Goal: Information Seeking & Learning: Learn about a topic

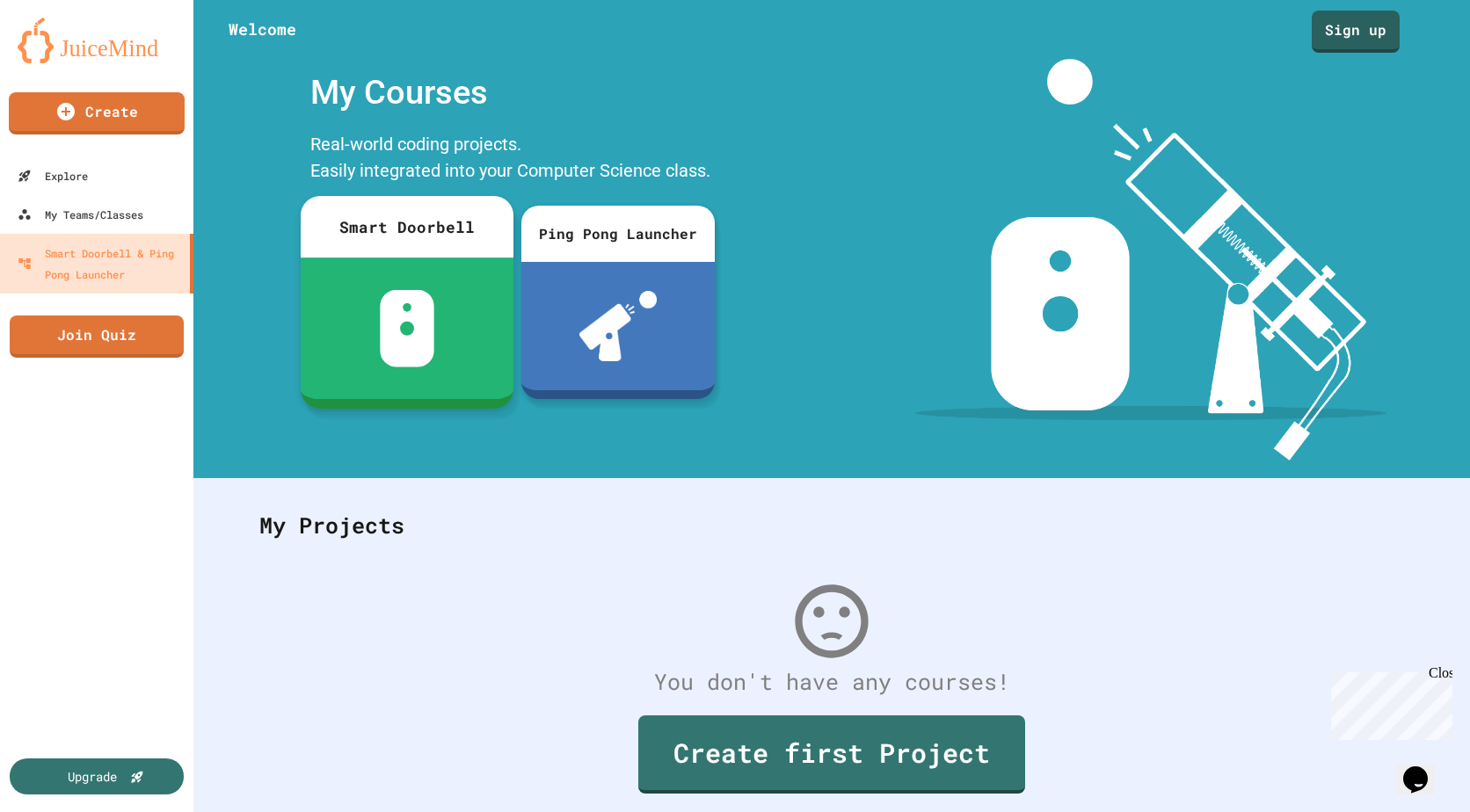
click at [453, 290] on div at bounding box center [407, 328] width 212 height 142
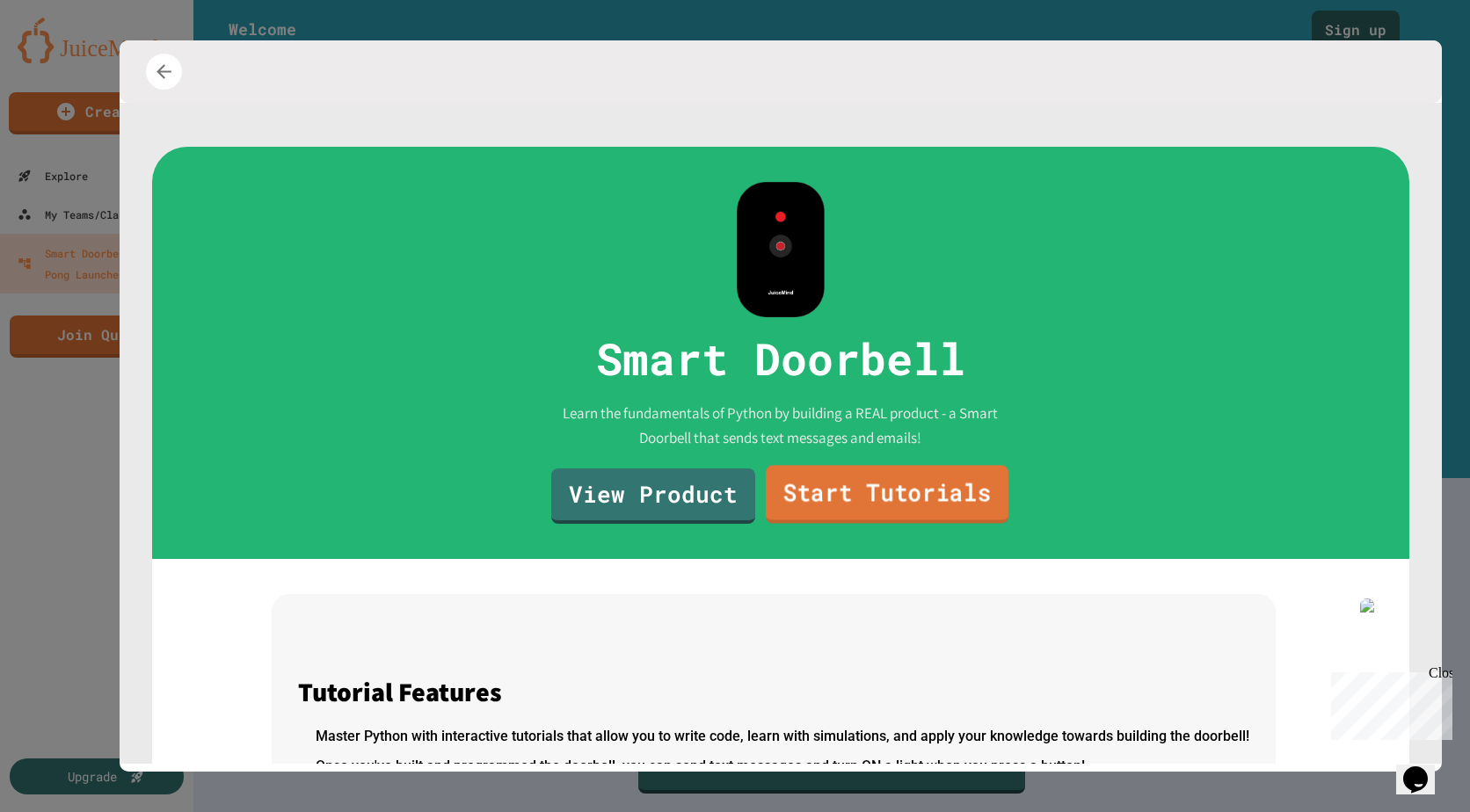
click at [861, 497] on link "Start Tutorials" at bounding box center [887, 494] width 243 height 58
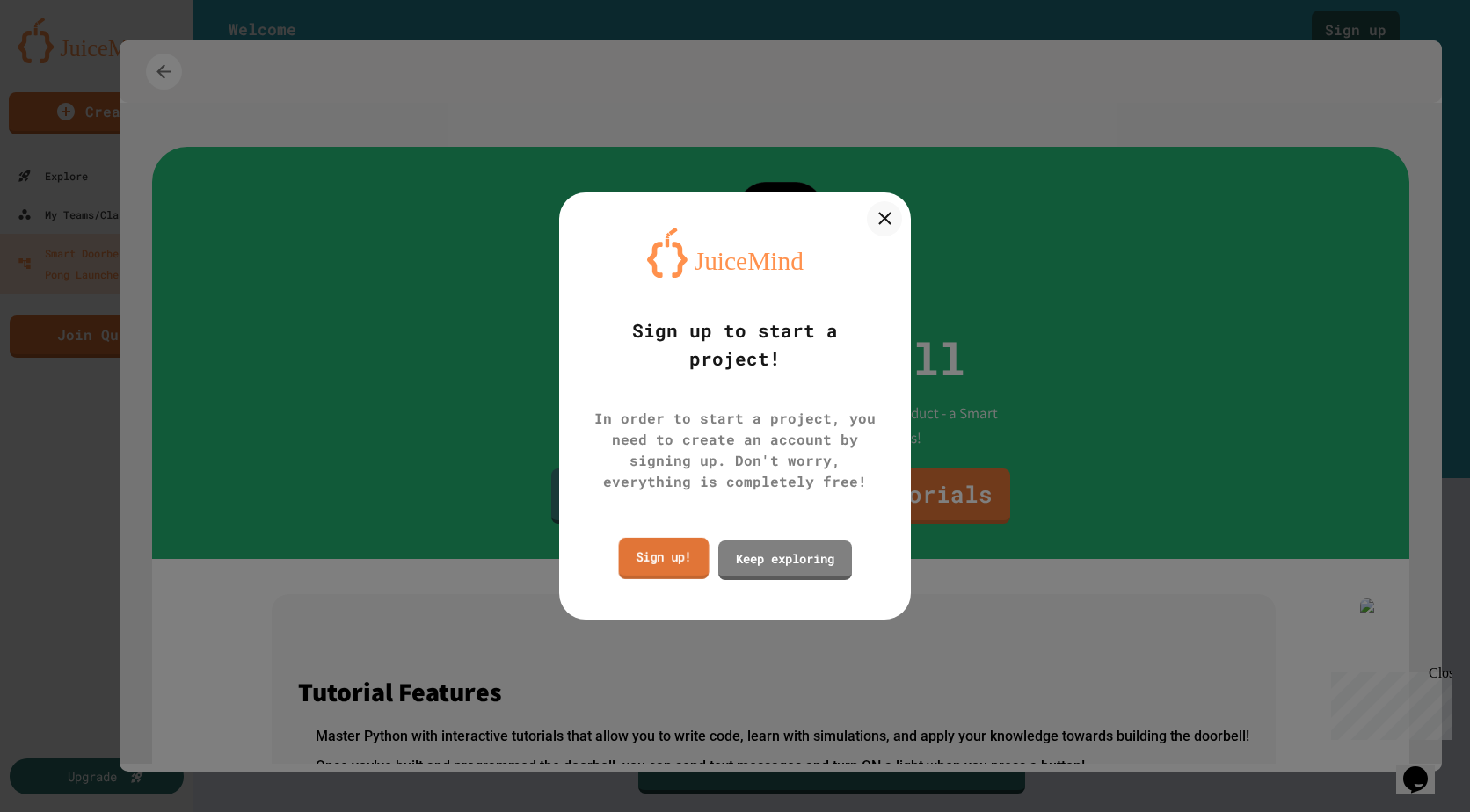
click at [686, 548] on link "Sign up!" at bounding box center [664, 558] width 90 height 42
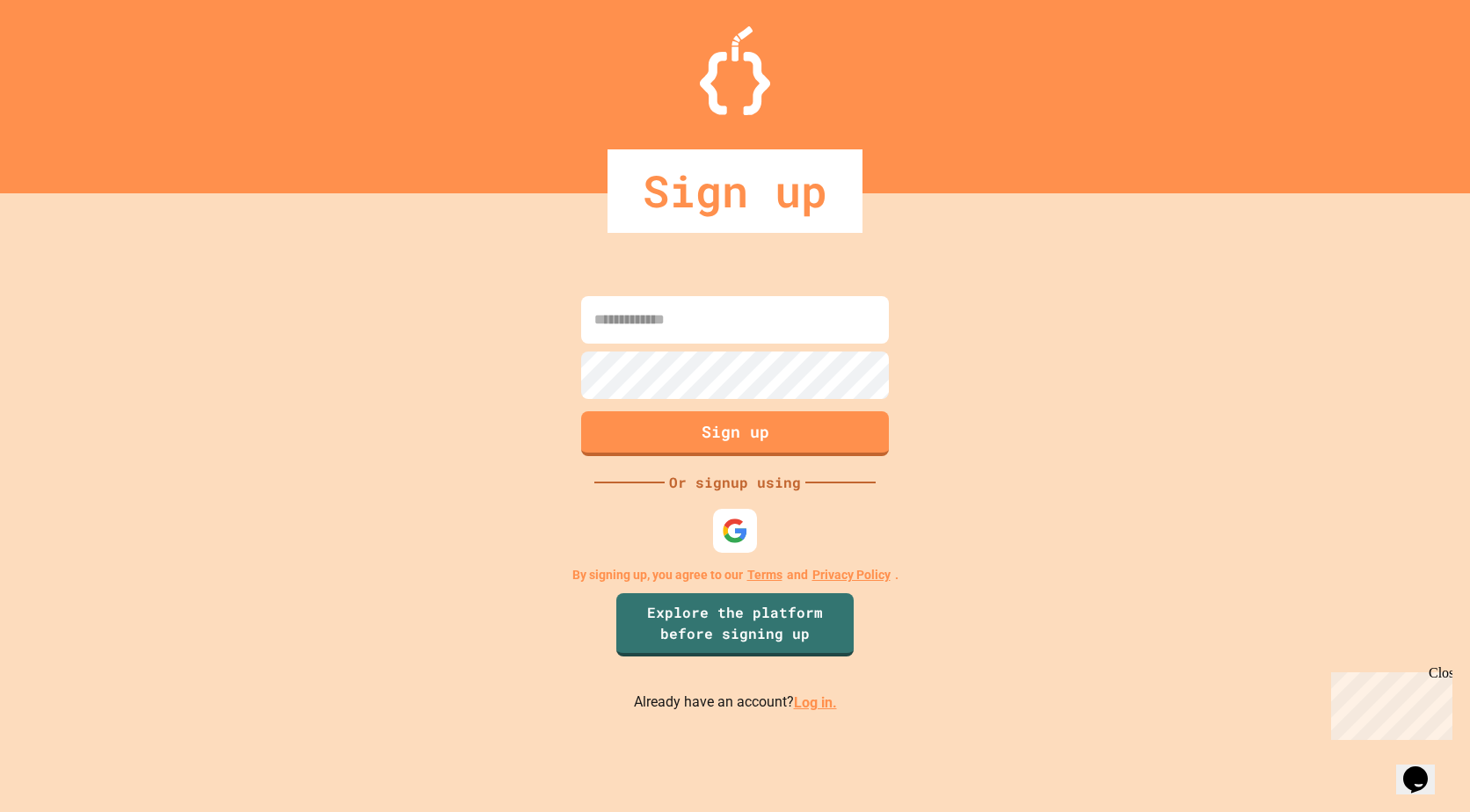
click at [818, 698] on link "Log in." at bounding box center [814, 702] width 43 height 17
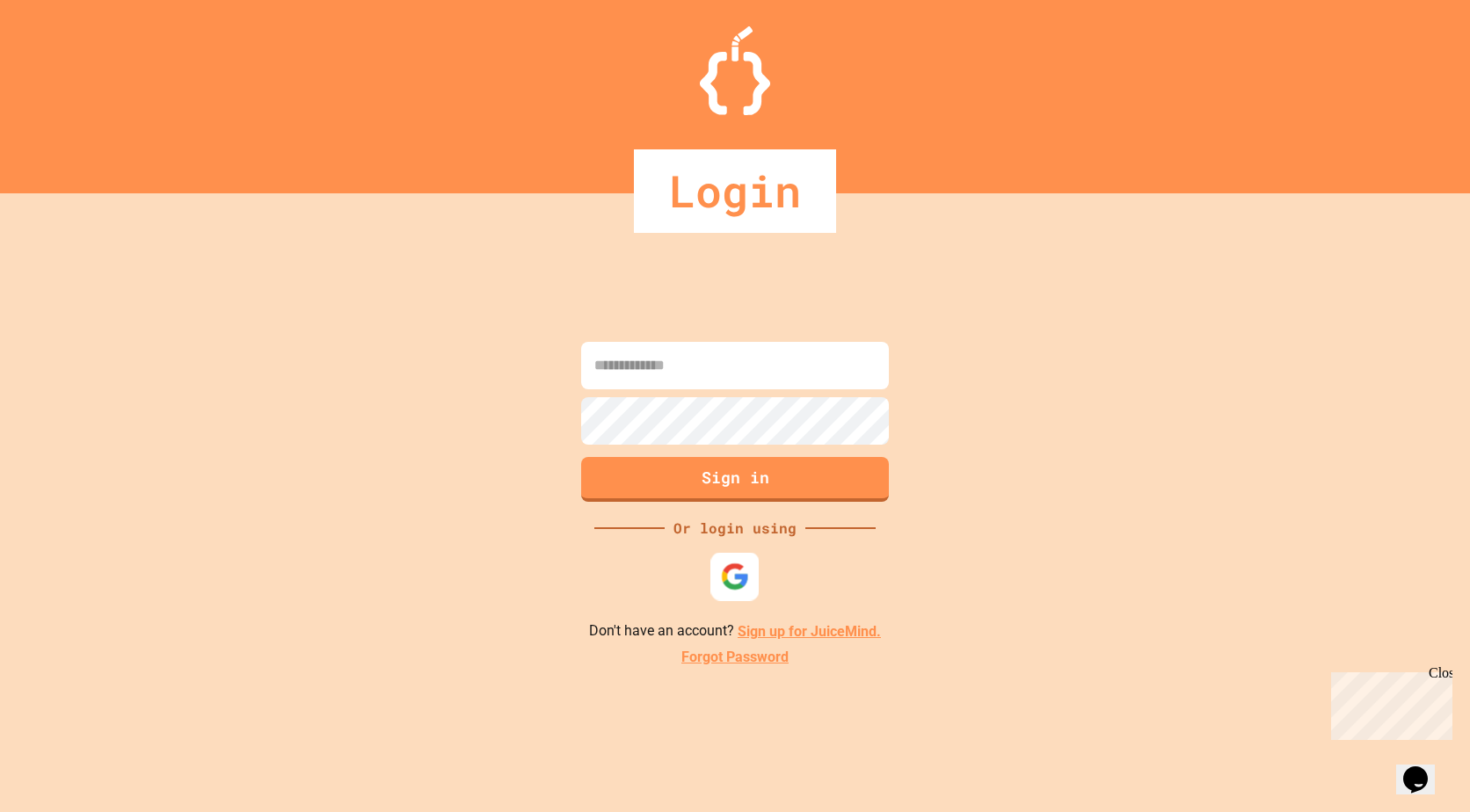
click at [740, 575] on img at bounding box center [735, 576] width 29 height 29
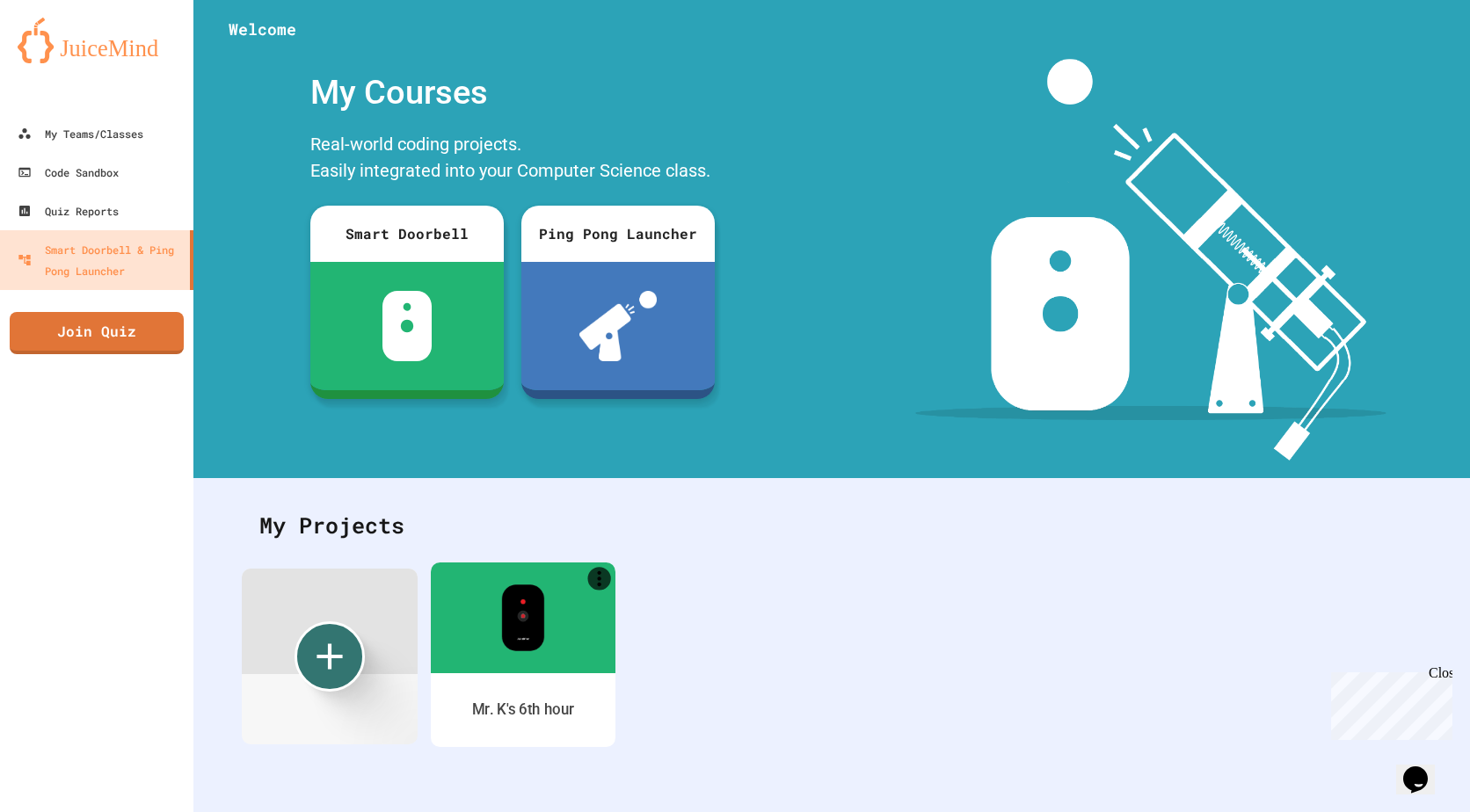
click at [527, 600] on img at bounding box center [522, 617] width 43 height 66
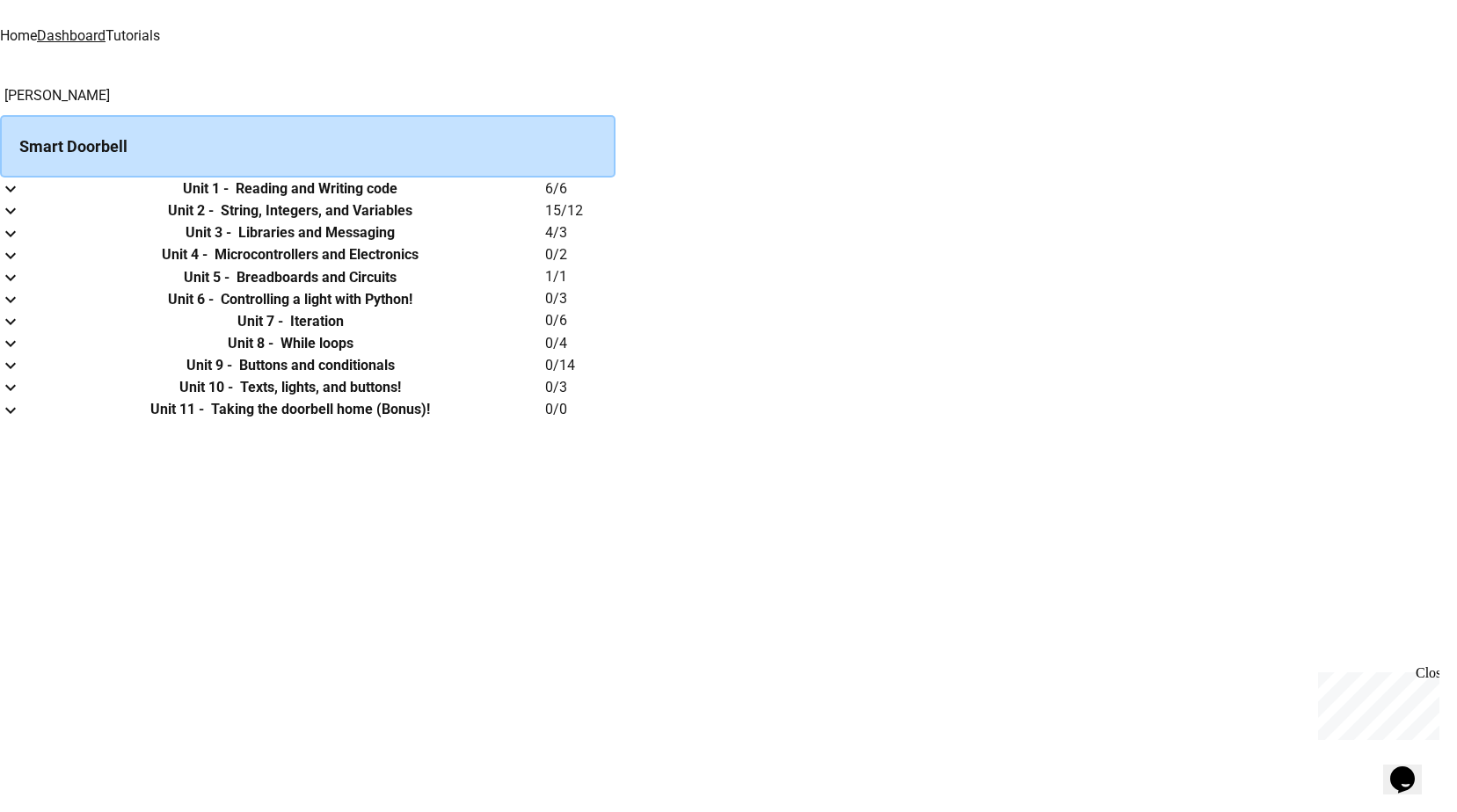
click at [21, 199] on icon "expand row" at bounding box center [10, 188] width 21 height 21
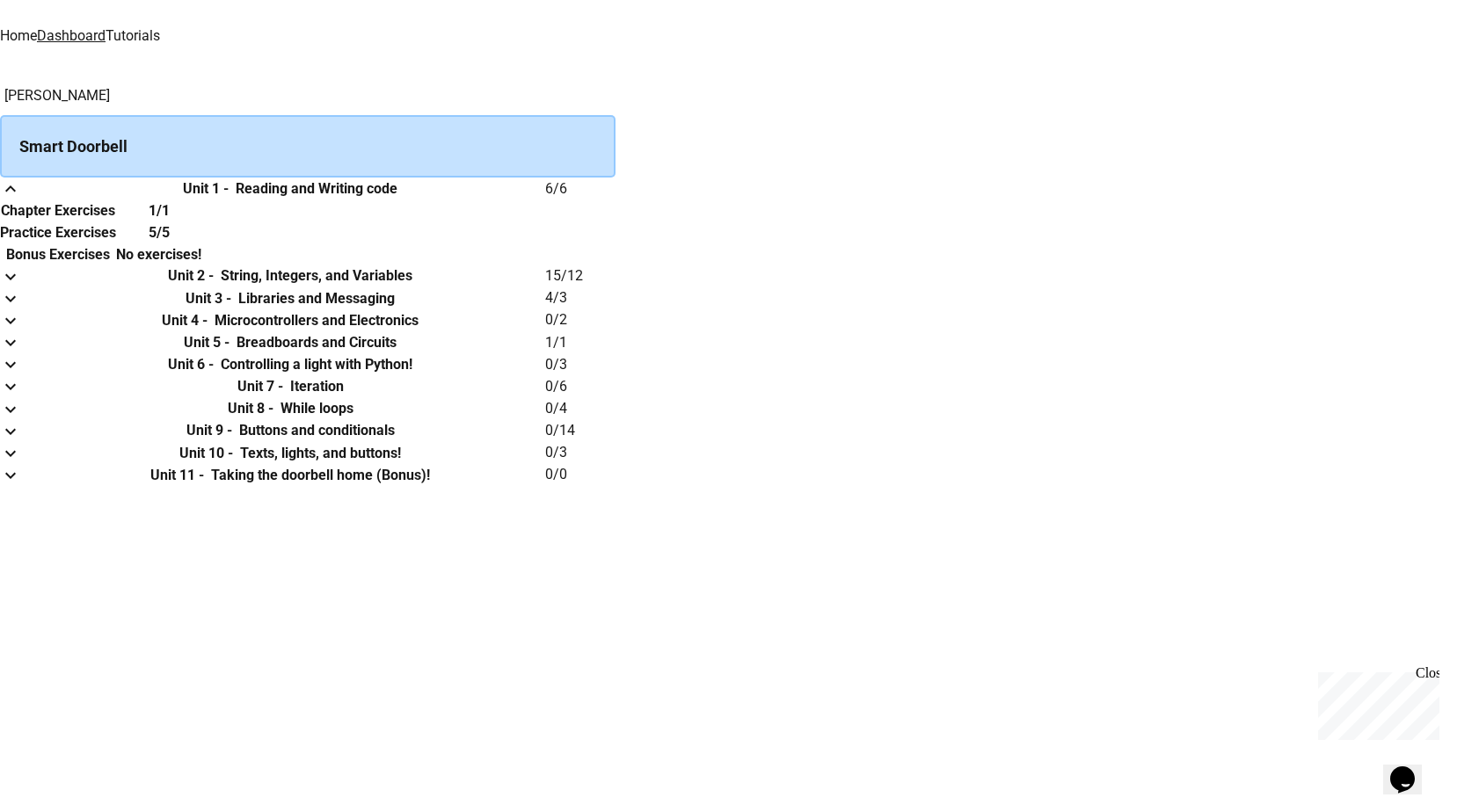
click at [21, 199] on icon "expand row" at bounding box center [10, 188] width 21 height 21
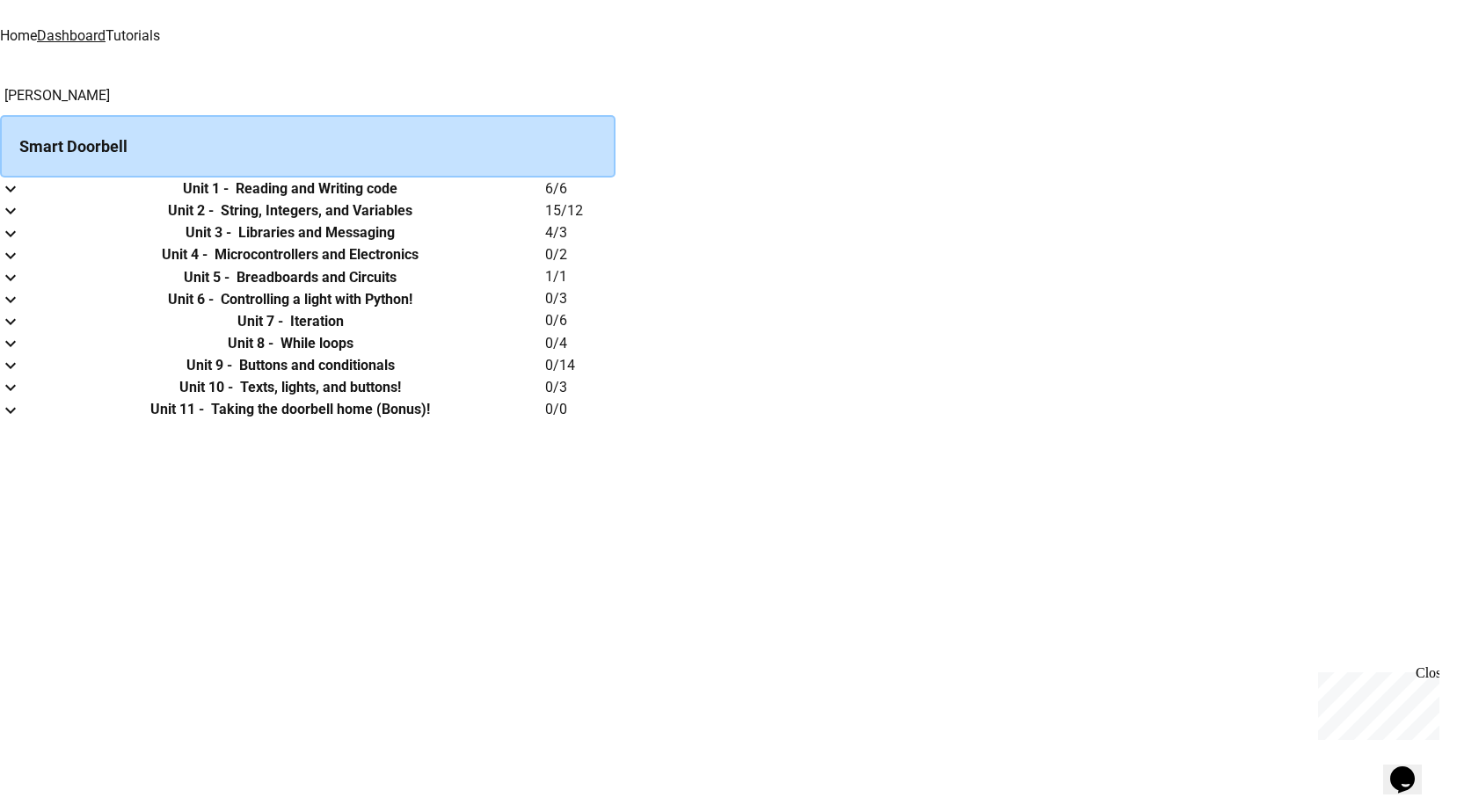
click at [21, 199] on icon "expand row" at bounding box center [10, 188] width 21 height 21
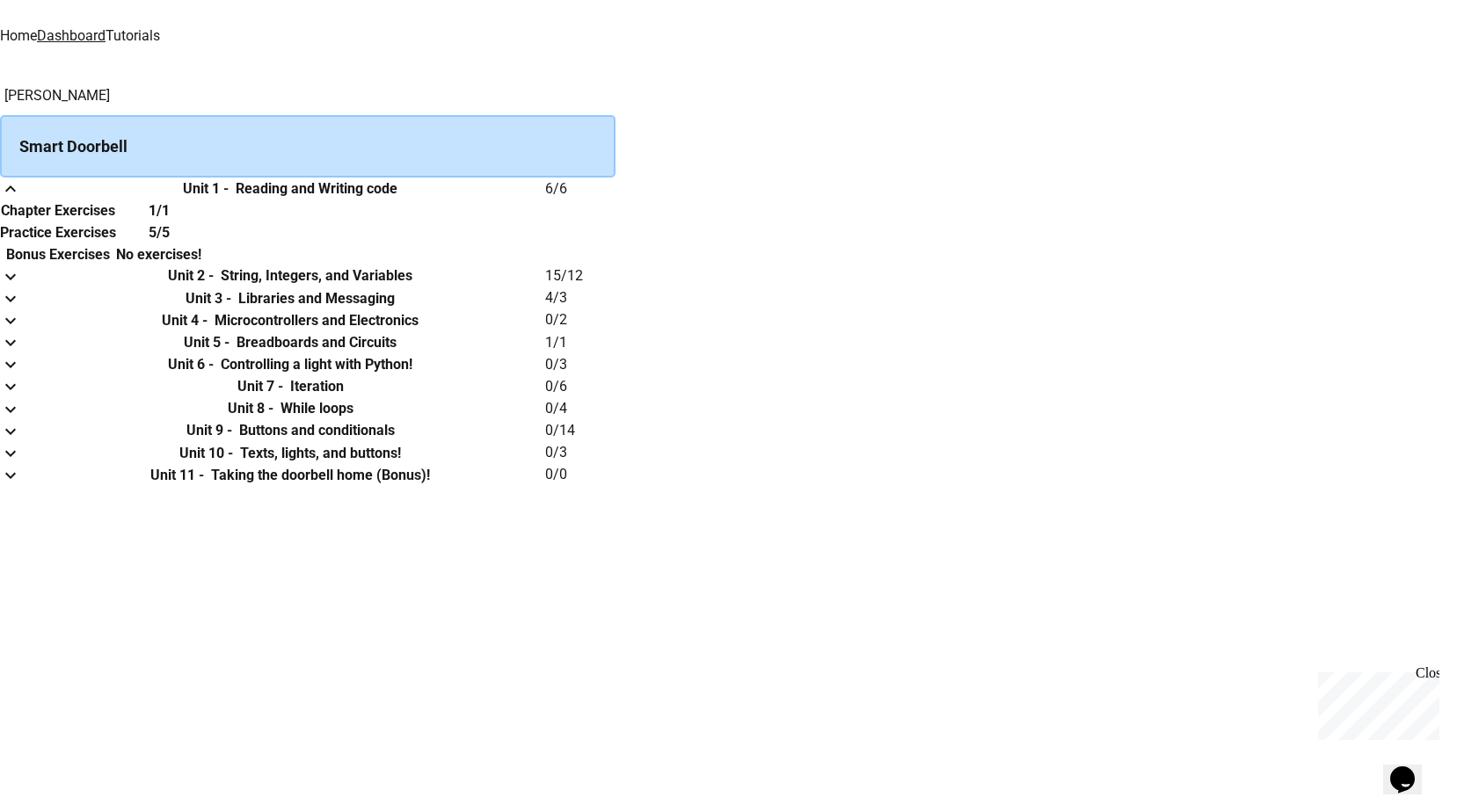
click at [21, 199] on icon "expand row" at bounding box center [10, 188] width 21 height 21
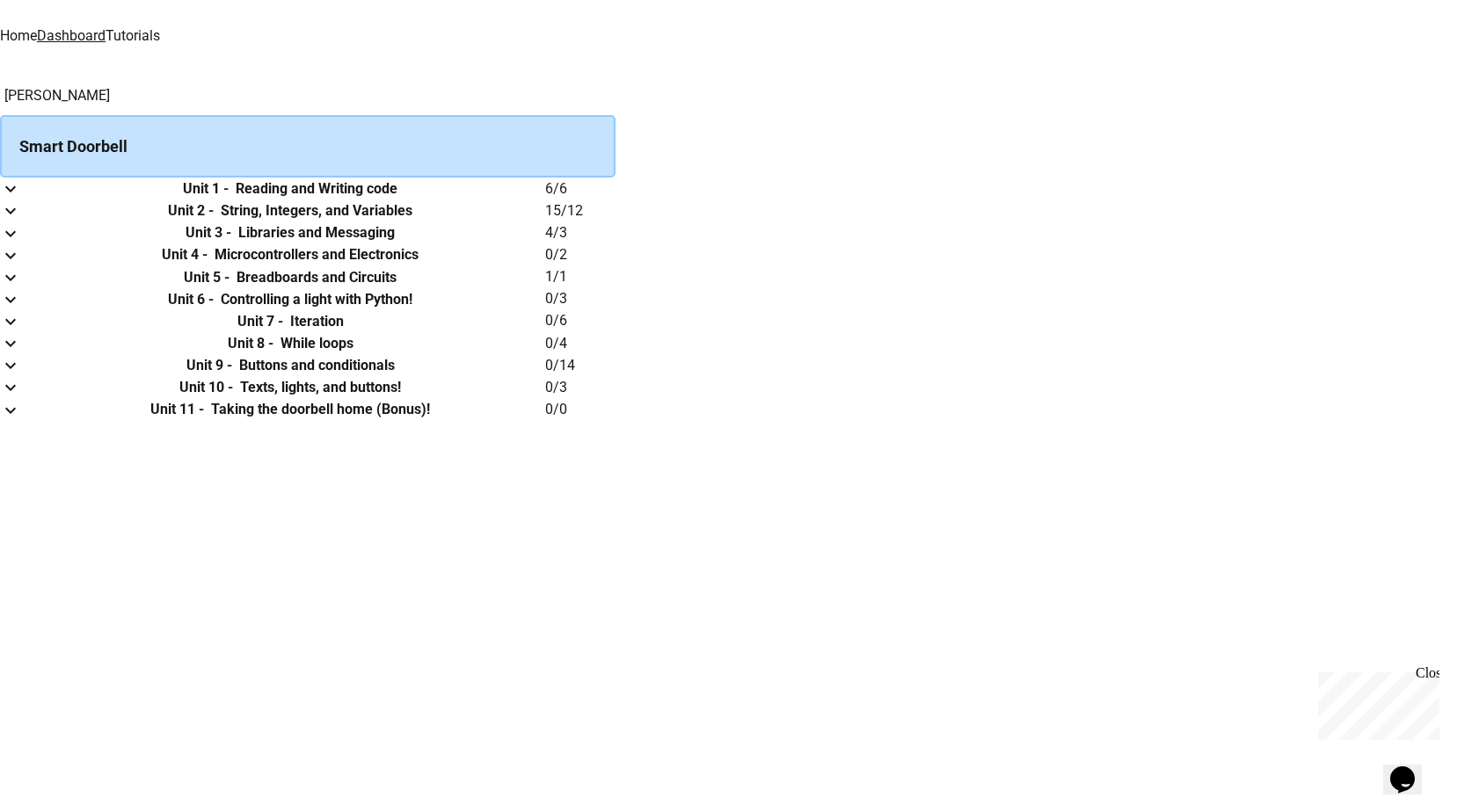
click at [35, 221] on td "collapsible table" at bounding box center [17, 210] width 35 height 22
click at [21, 222] on button "expand row" at bounding box center [10, 211] width 21 height 22
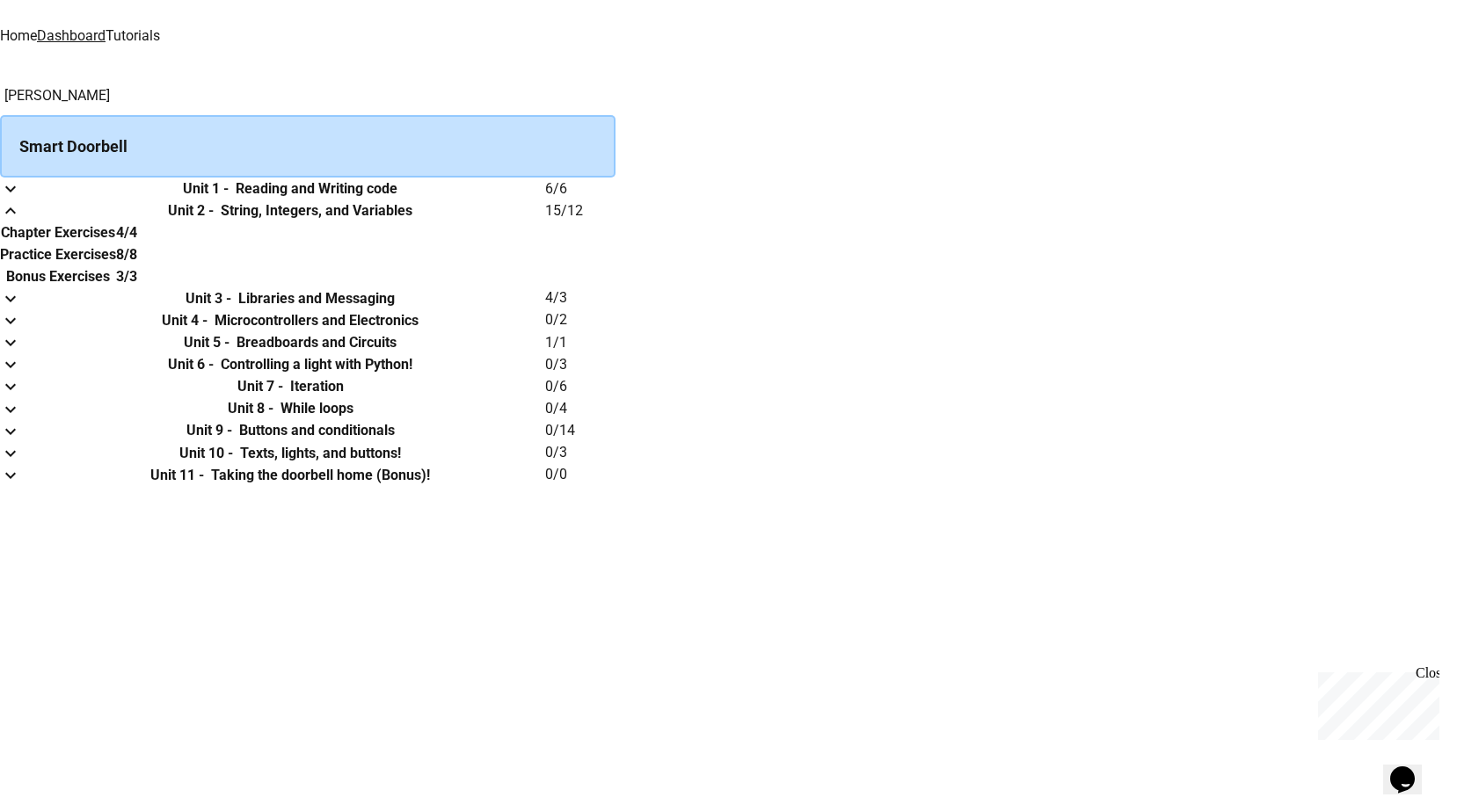
click at [21, 221] on icon "expand row" at bounding box center [10, 210] width 21 height 21
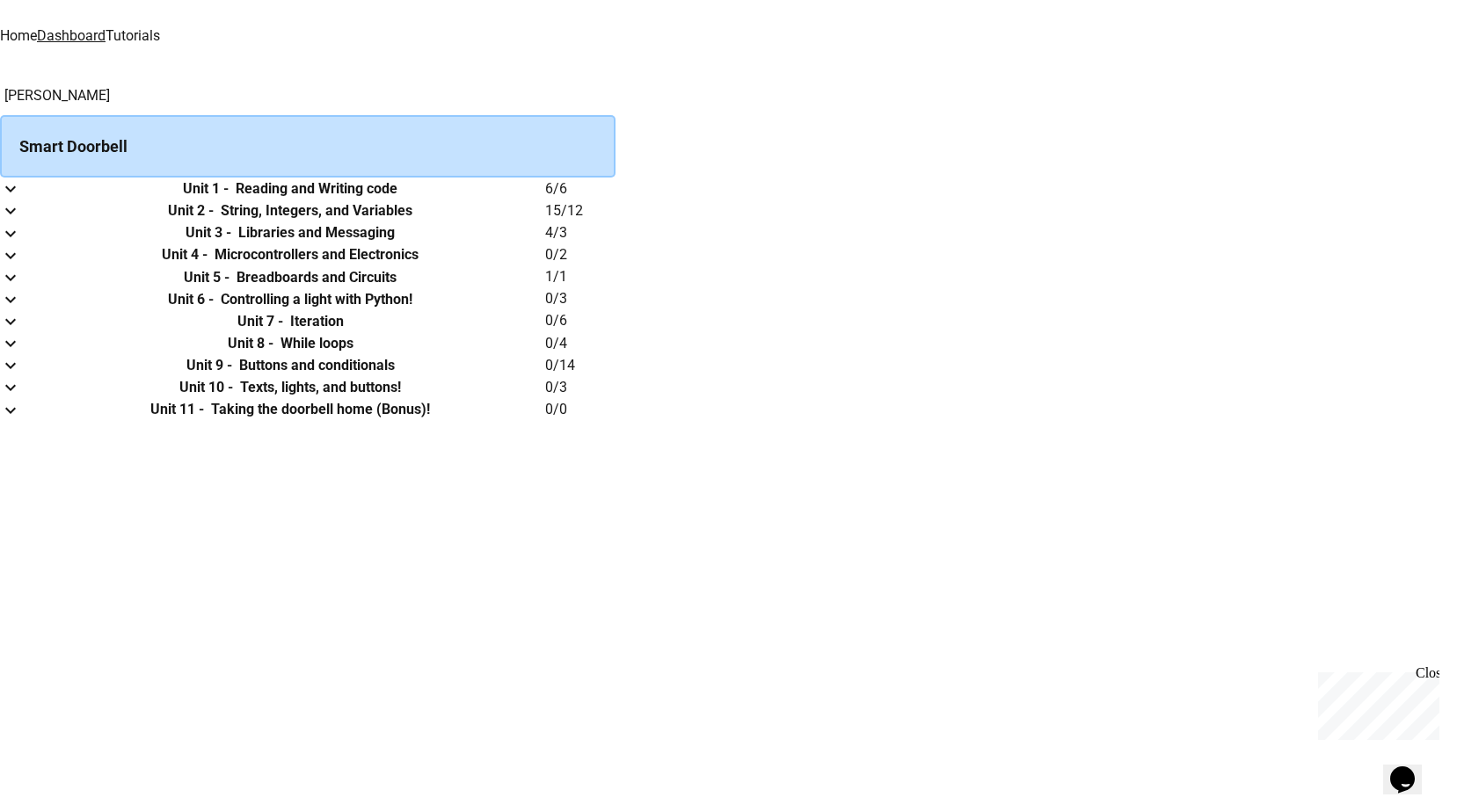
click at [21, 244] on icon "expand row" at bounding box center [10, 233] width 21 height 21
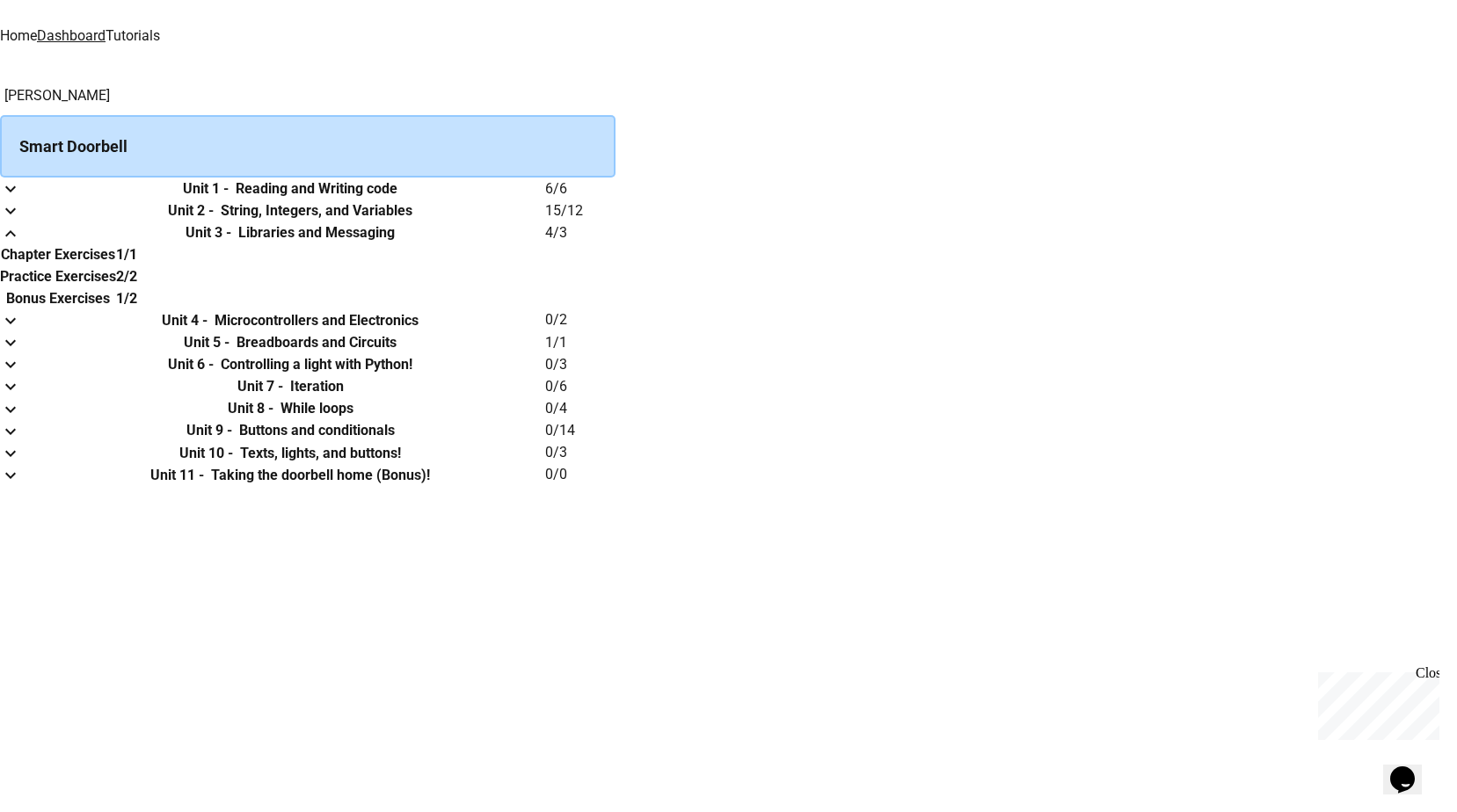
click at [137, 309] on th "1/2" at bounding box center [126, 298] width 21 height 22
click at [395, 244] on h6 "Libraries and Messaging" at bounding box center [316, 232] width 157 height 21
click at [160, 27] on link "Tutorials" at bounding box center [132, 35] width 55 height 17
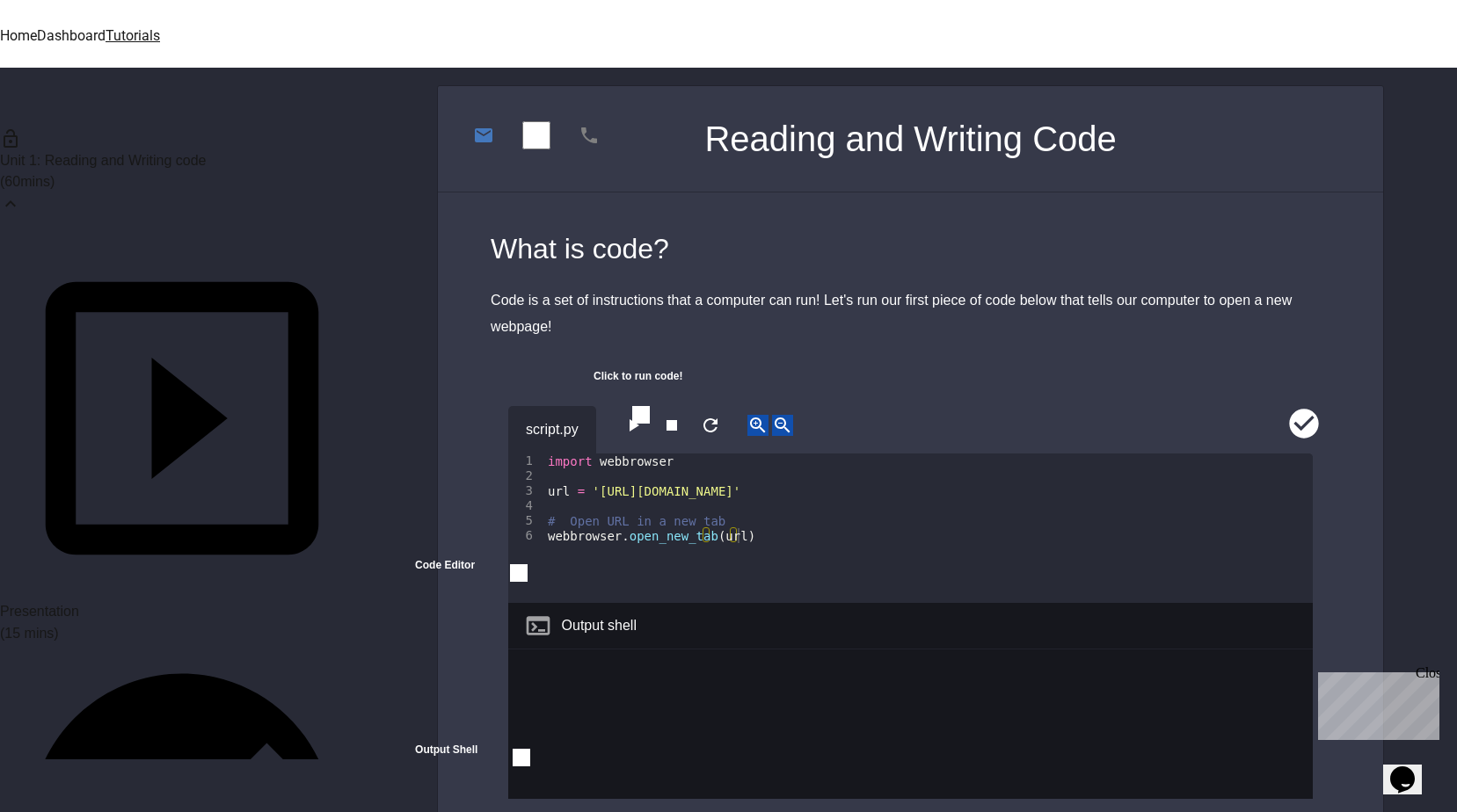
click at [144, 156] on span "Unit 1: Reading and Writing code" at bounding box center [103, 160] width 206 height 15
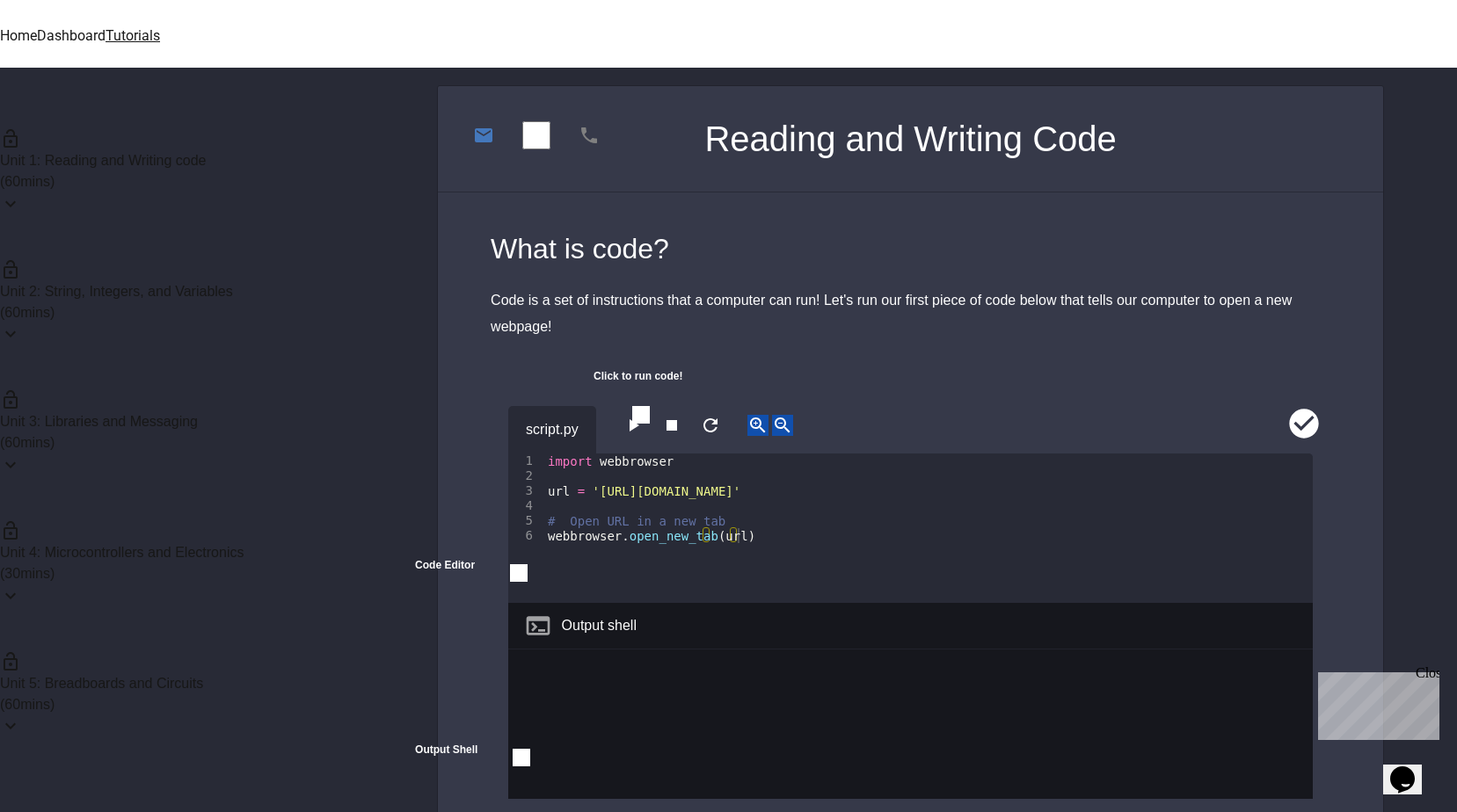
click at [174, 284] on span "Unit 2: String, Integers, and Variables" at bounding box center [116, 290] width 233 height 15
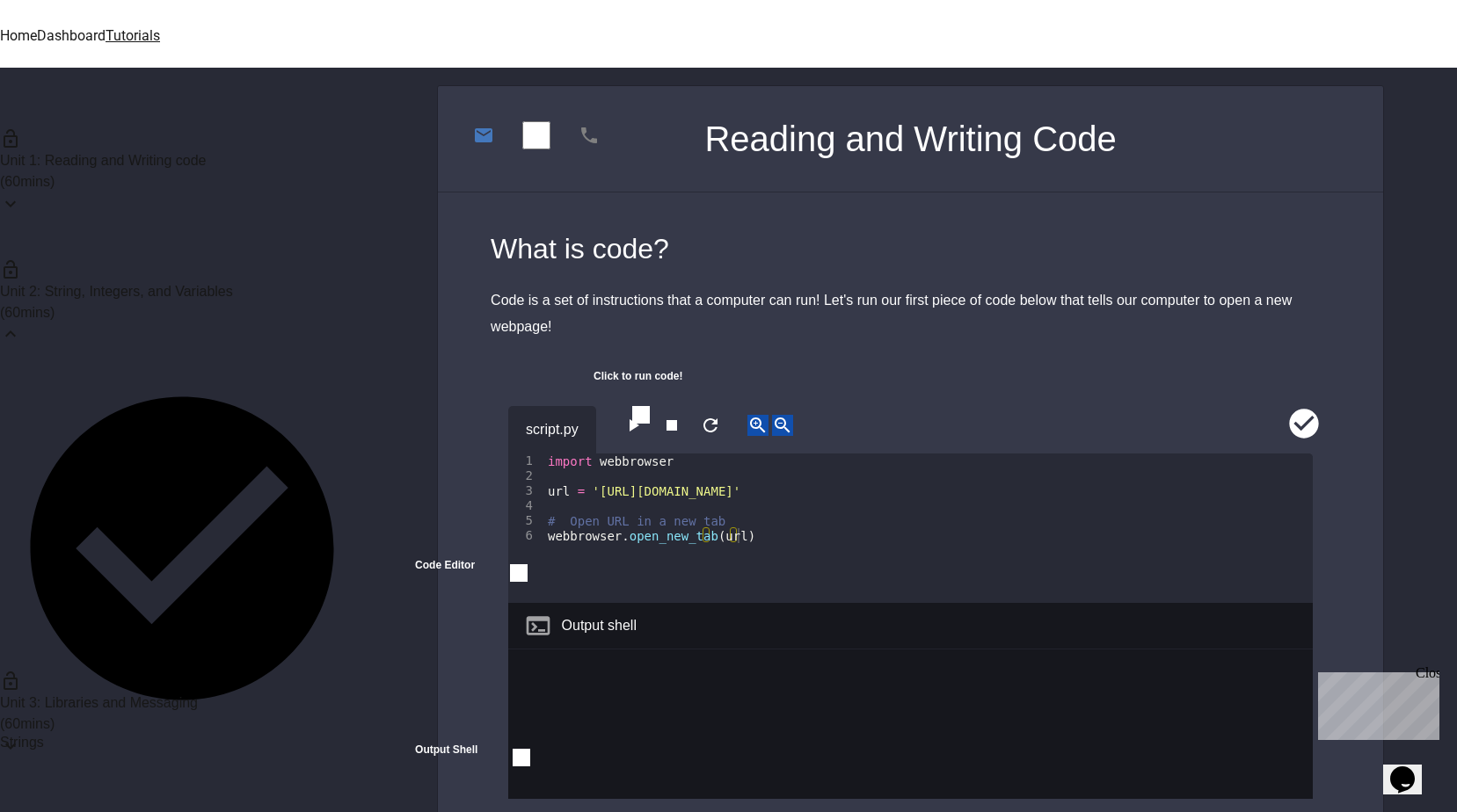
click at [174, 284] on span "Unit 2: String, Integers, and Variables" at bounding box center [116, 290] width 233 height 15
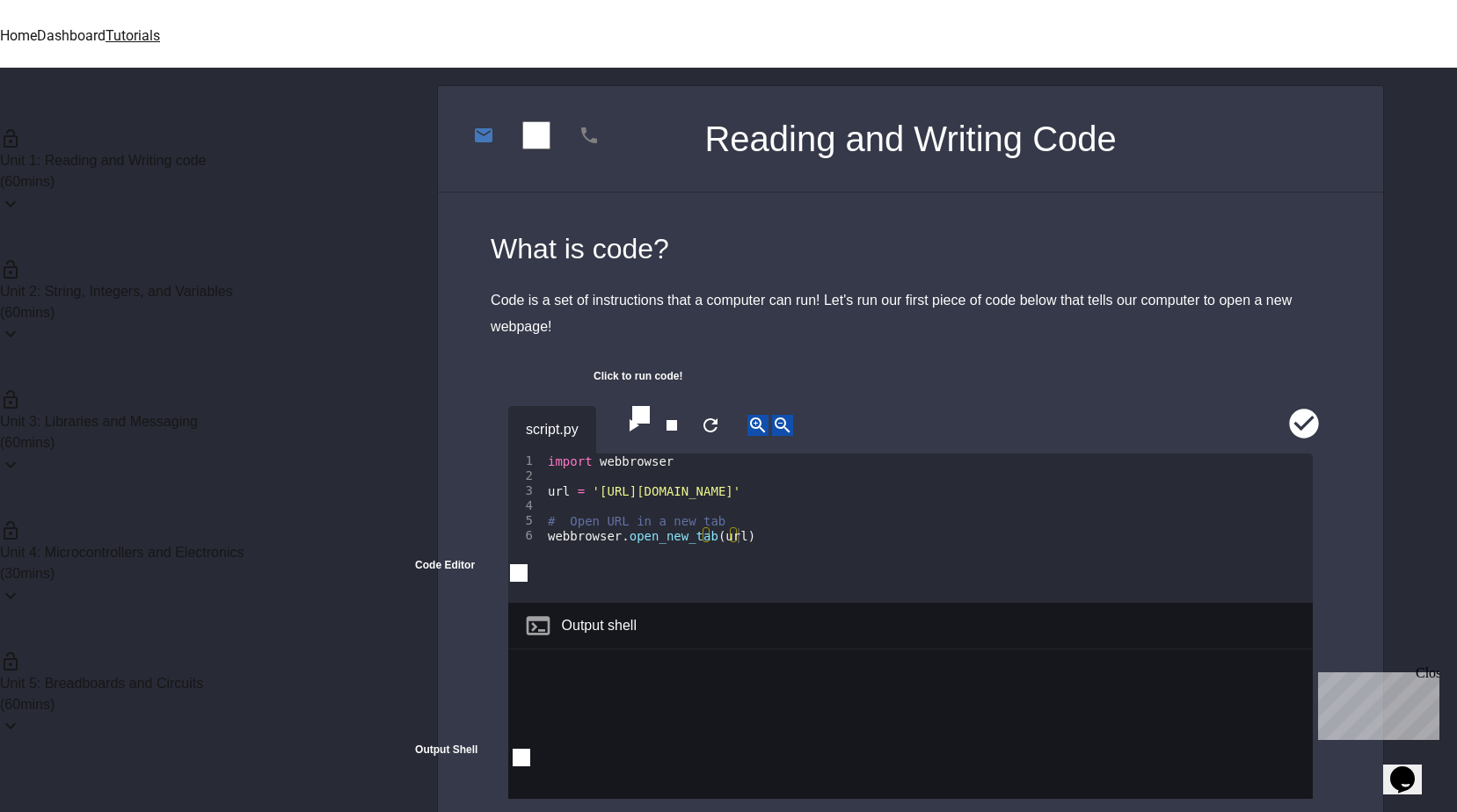
click at [200, 367] on div "Unit 3: Libraries and Messaging ( 60 mins)" at bounding box center [182, 432] width 364 height 131
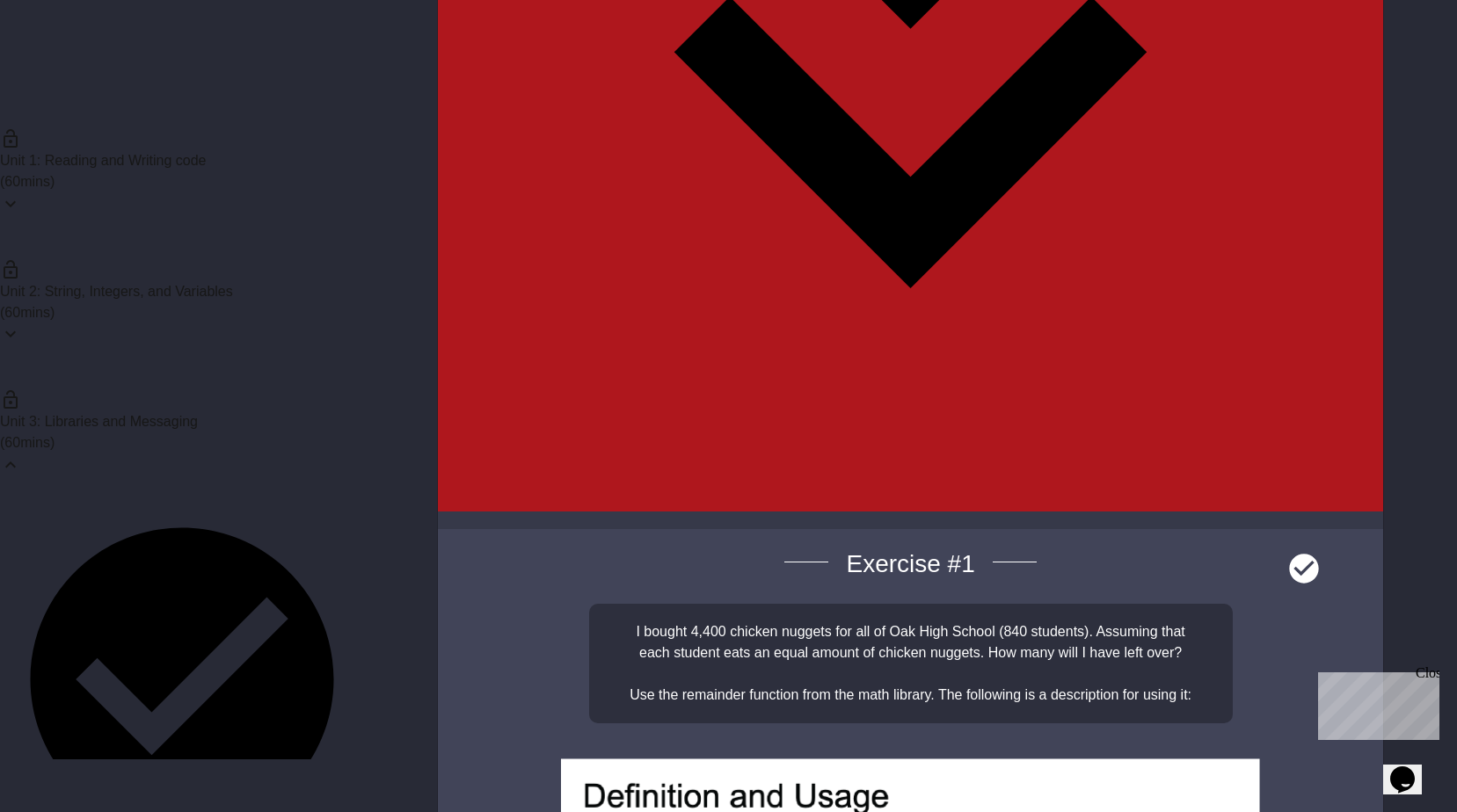
scroll to position [4245, 0]
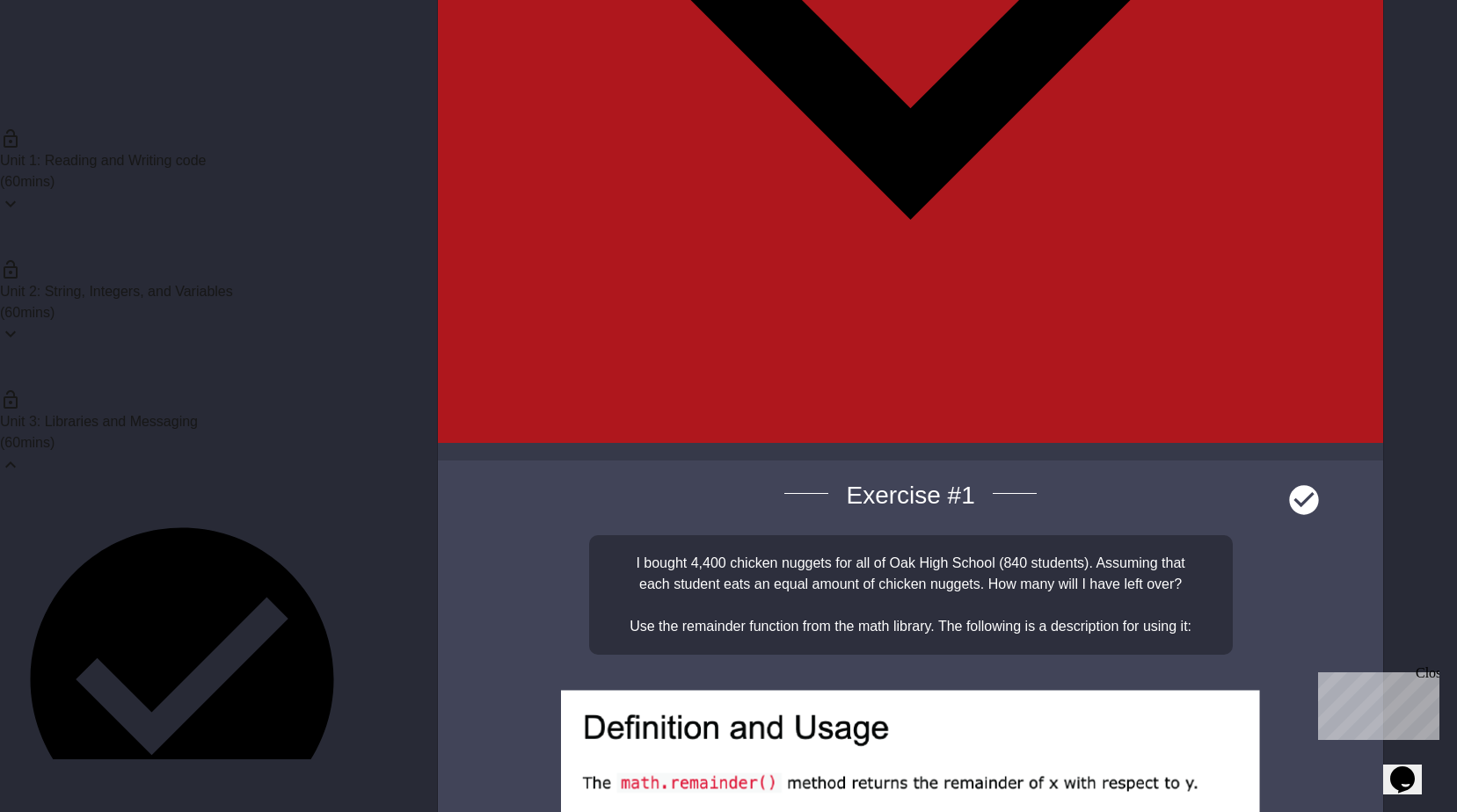
type textarea "**********"
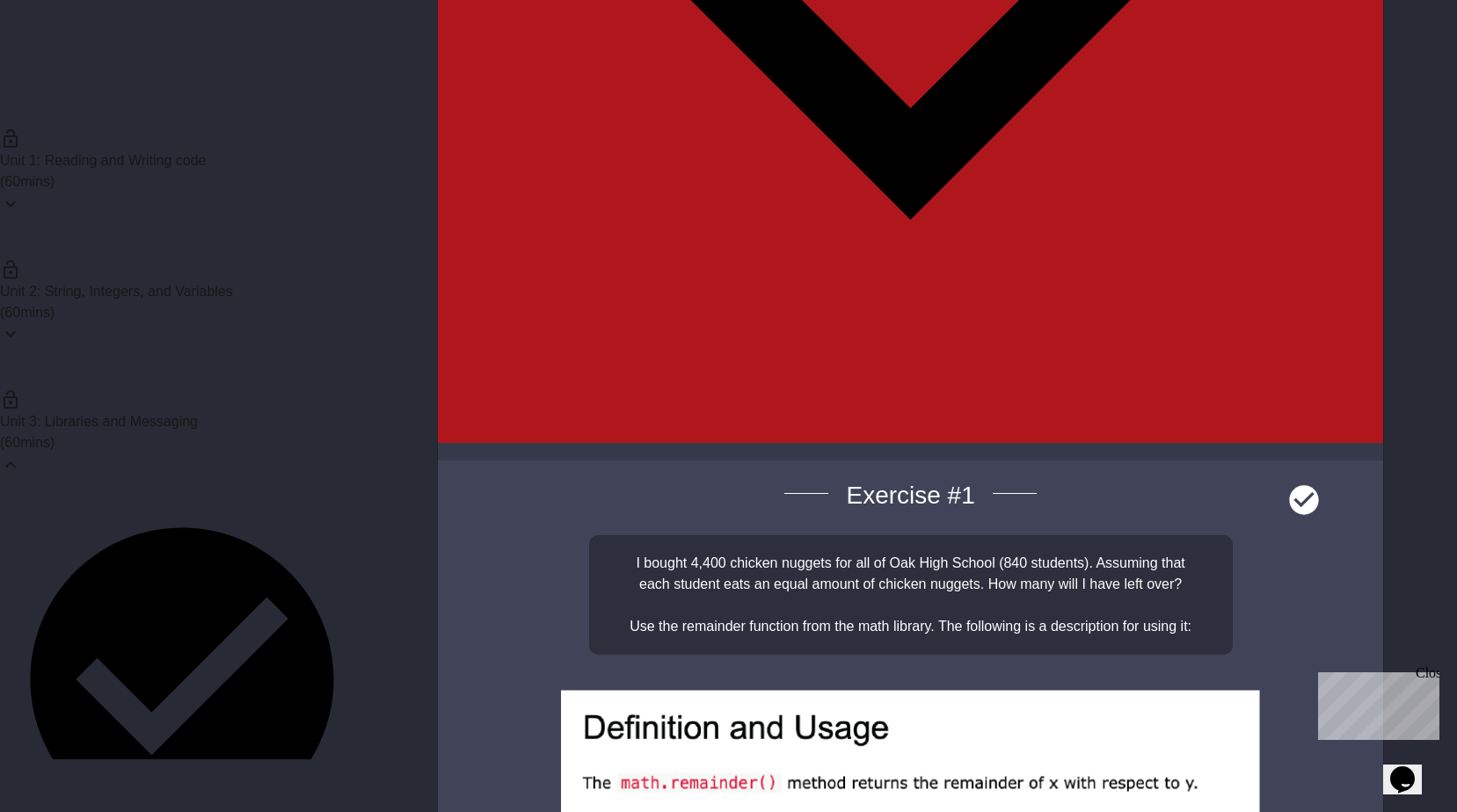
scroll to position [0, 8]
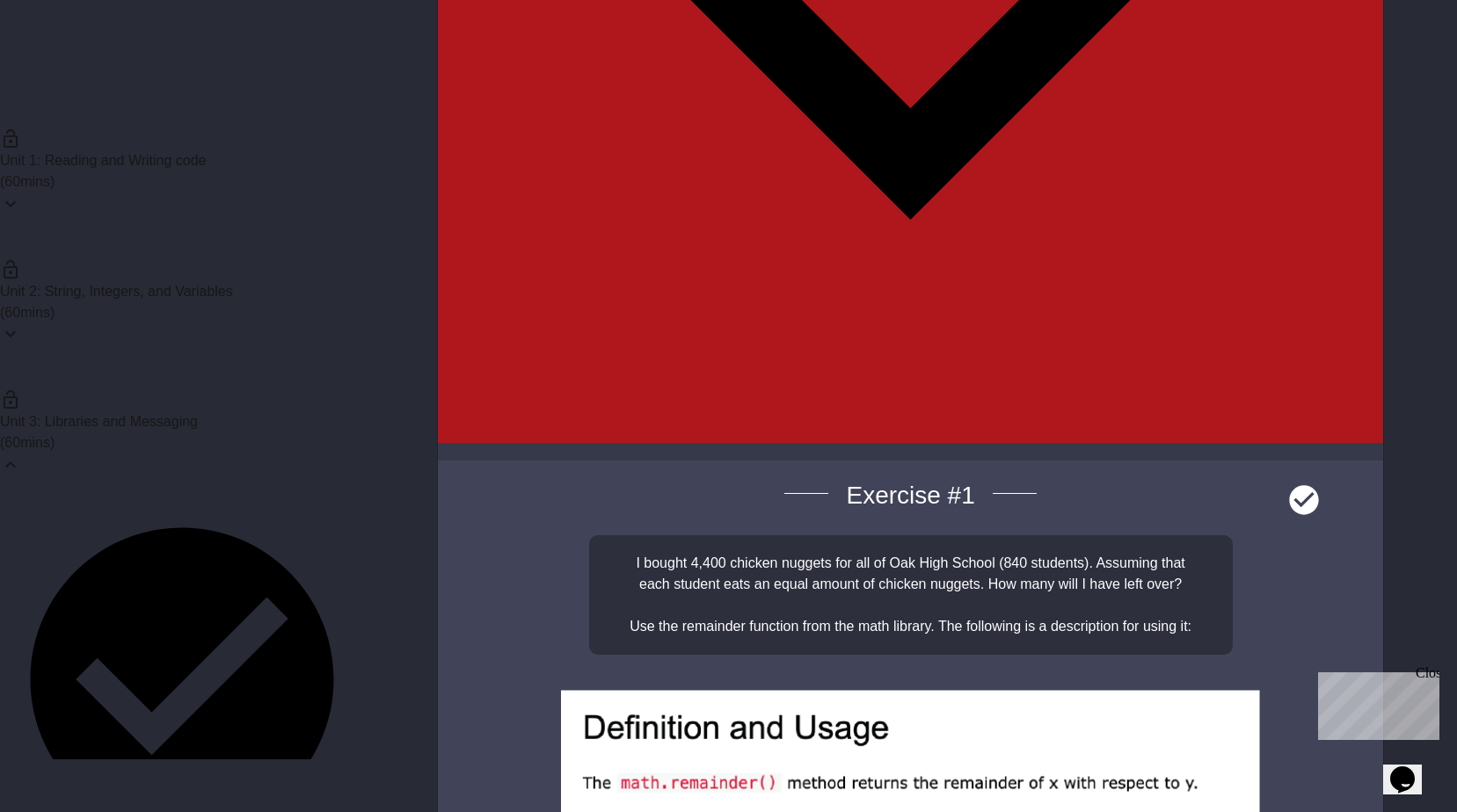
drag, startPoint x: 648, startPoint y: 219, endPoint x: 544, endPoint y: 228, distance: 104.4
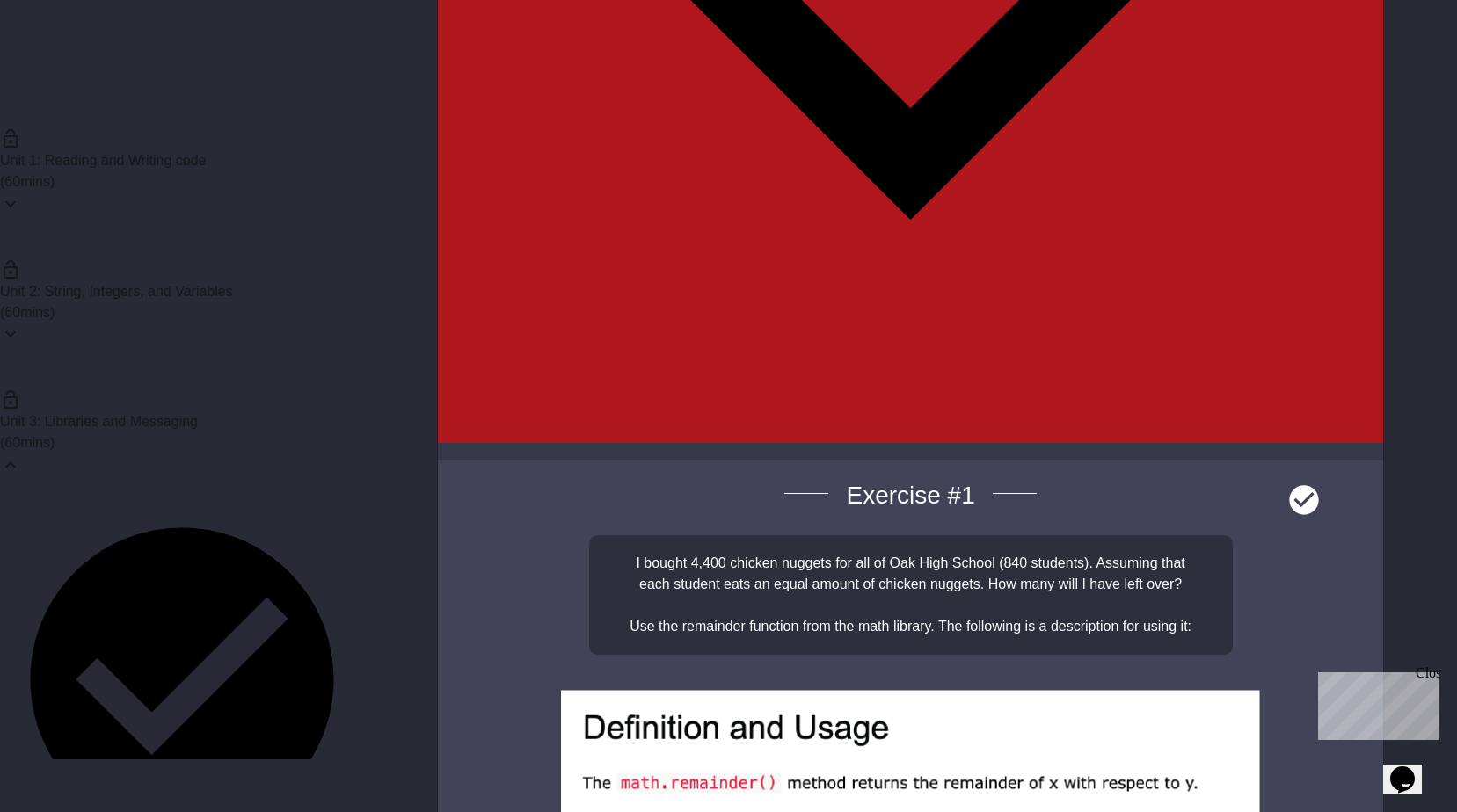
type textarea "**********"
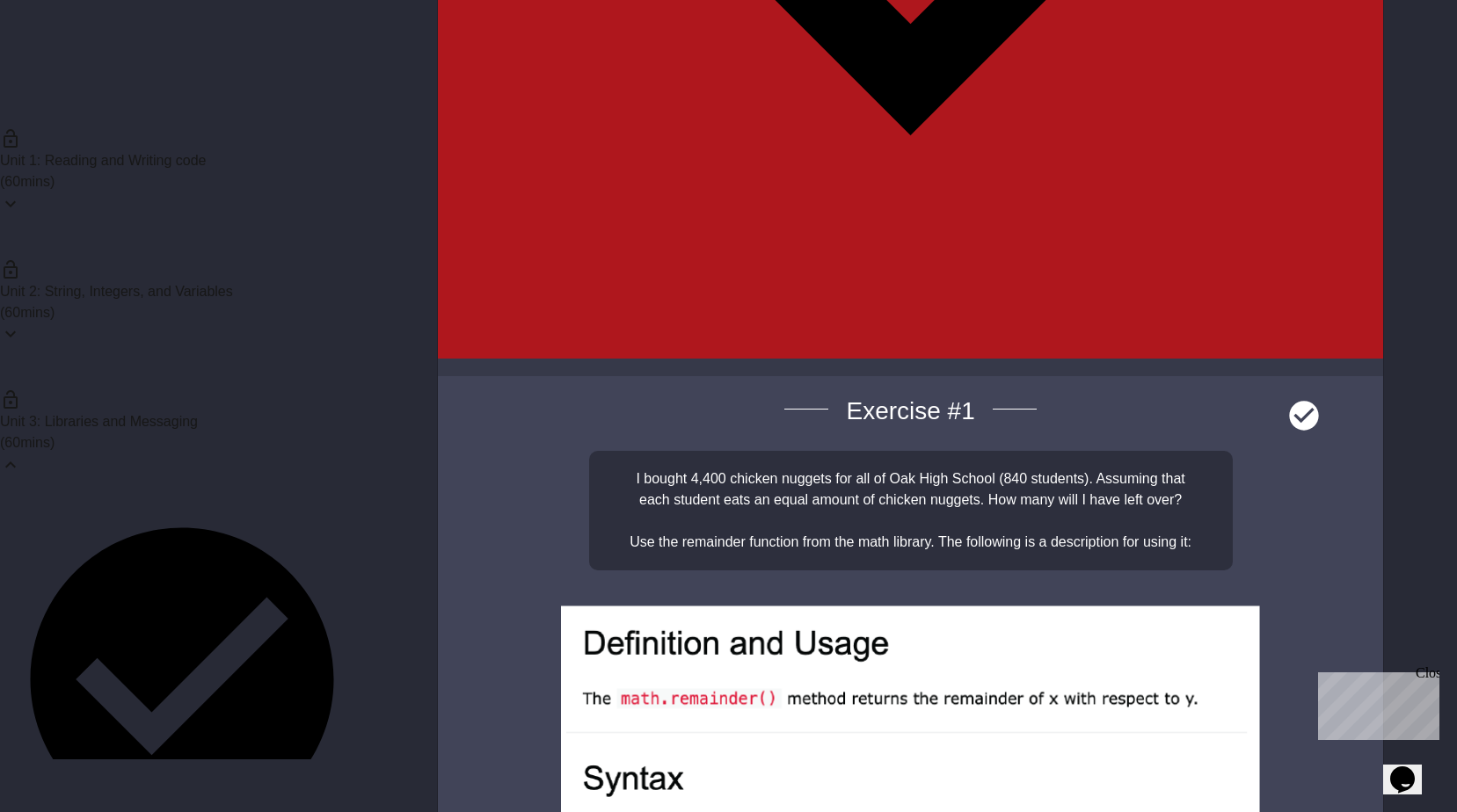
scroll to position [4334, 0]
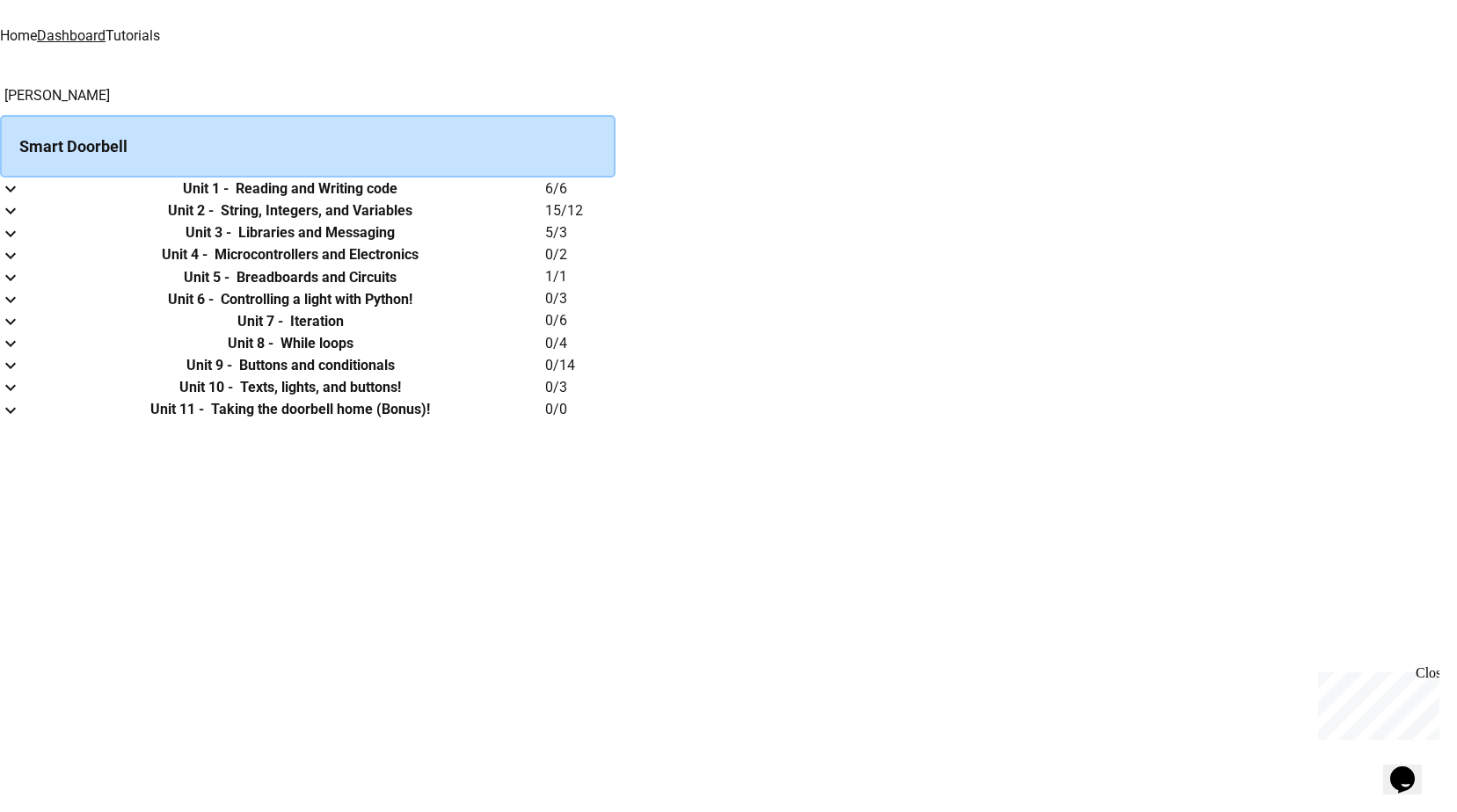
click at [21, 244] on icon "expand row" at bounding box center [10, 233] width 21 height 21
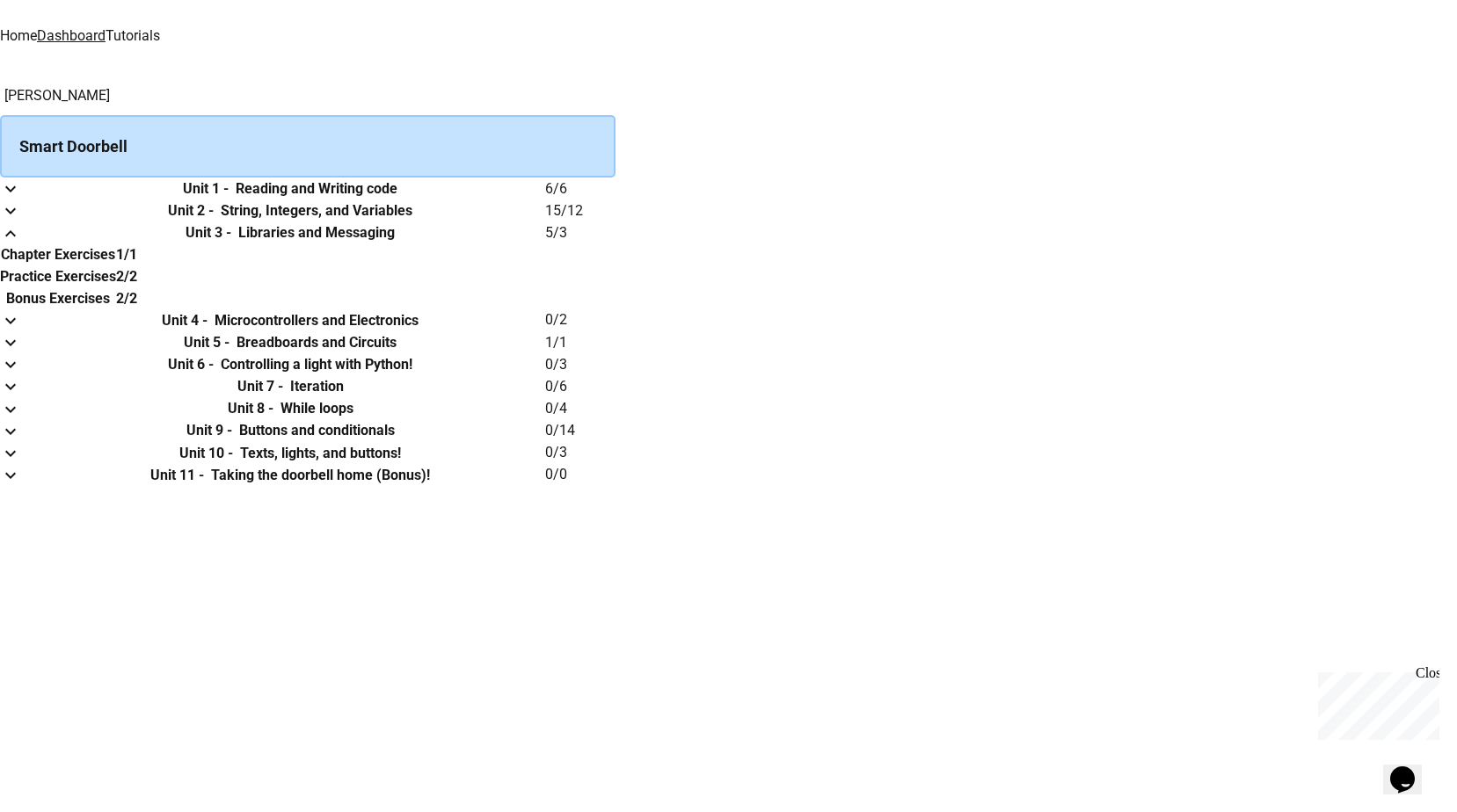
click at [21, 244] on icon "expand row" at bounding box center [10, 233] width 21 height 21
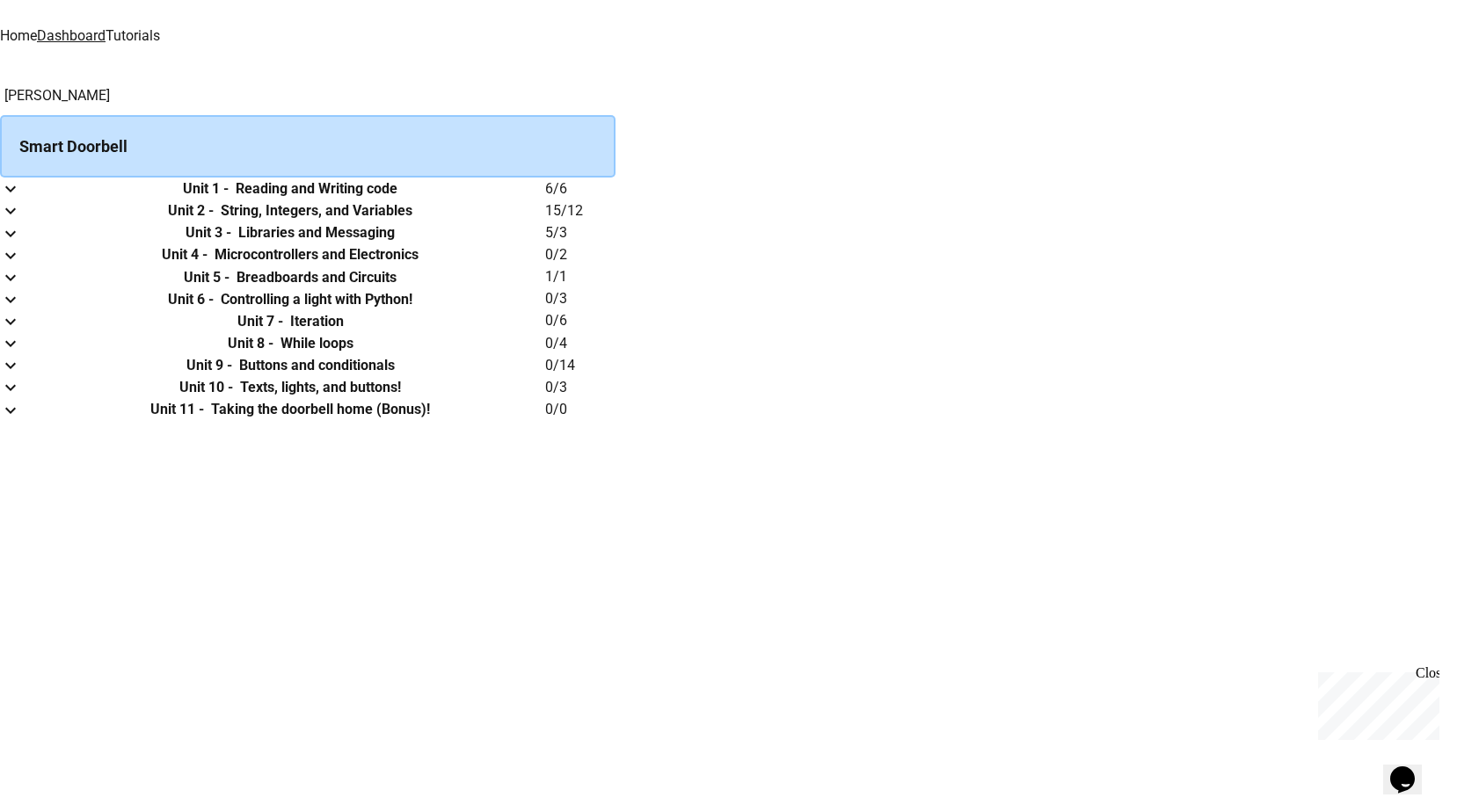
click at [35, 267] on td "collapsible table" at bounding box center [17, 255] width 35 height 22
click at [21, 267] on icon "expand row" at bounding box center [10, 255] width 21 height 21
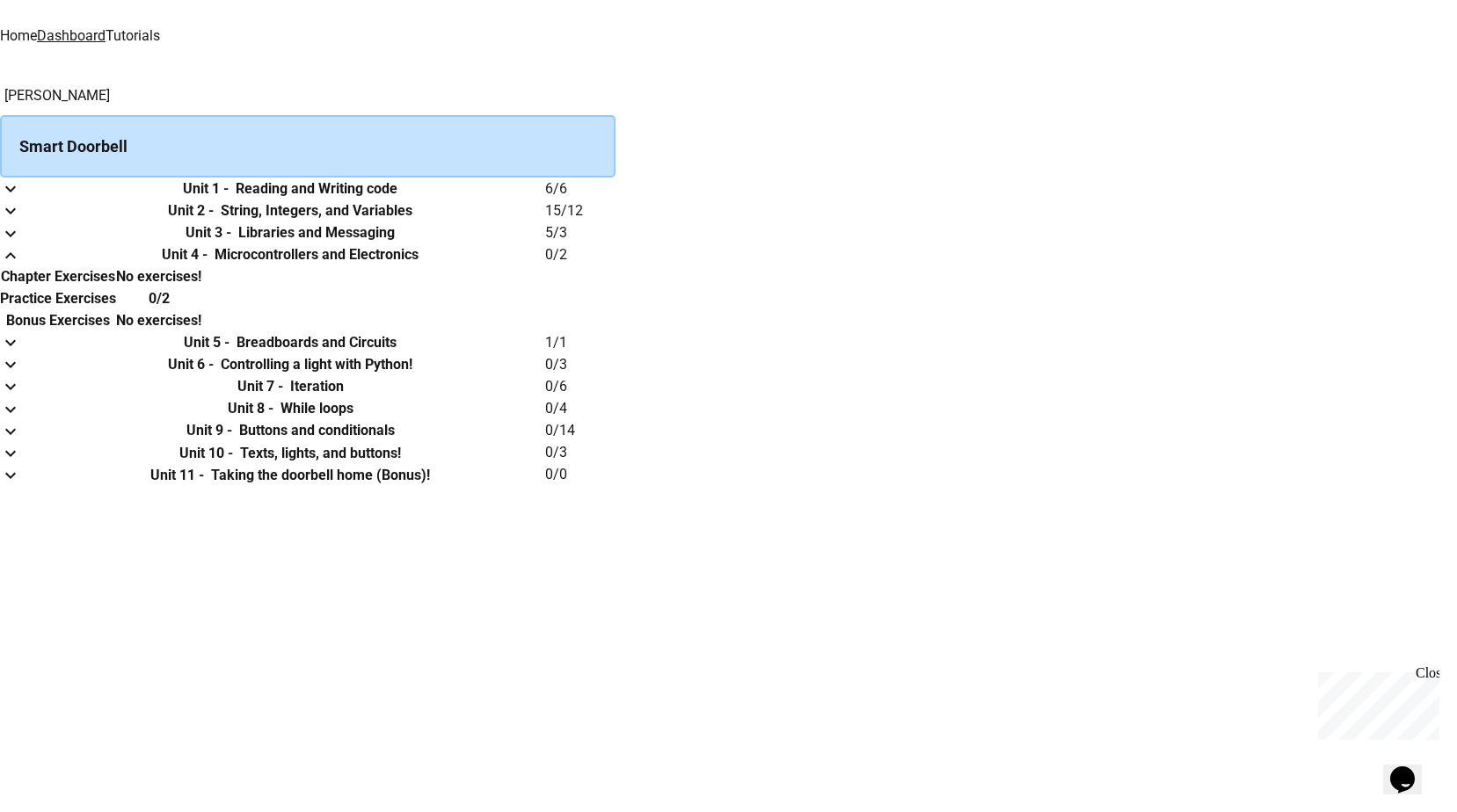
click at [160, 32] on link "Tutorials" at bounding box center [132, 35] width 55 height 17
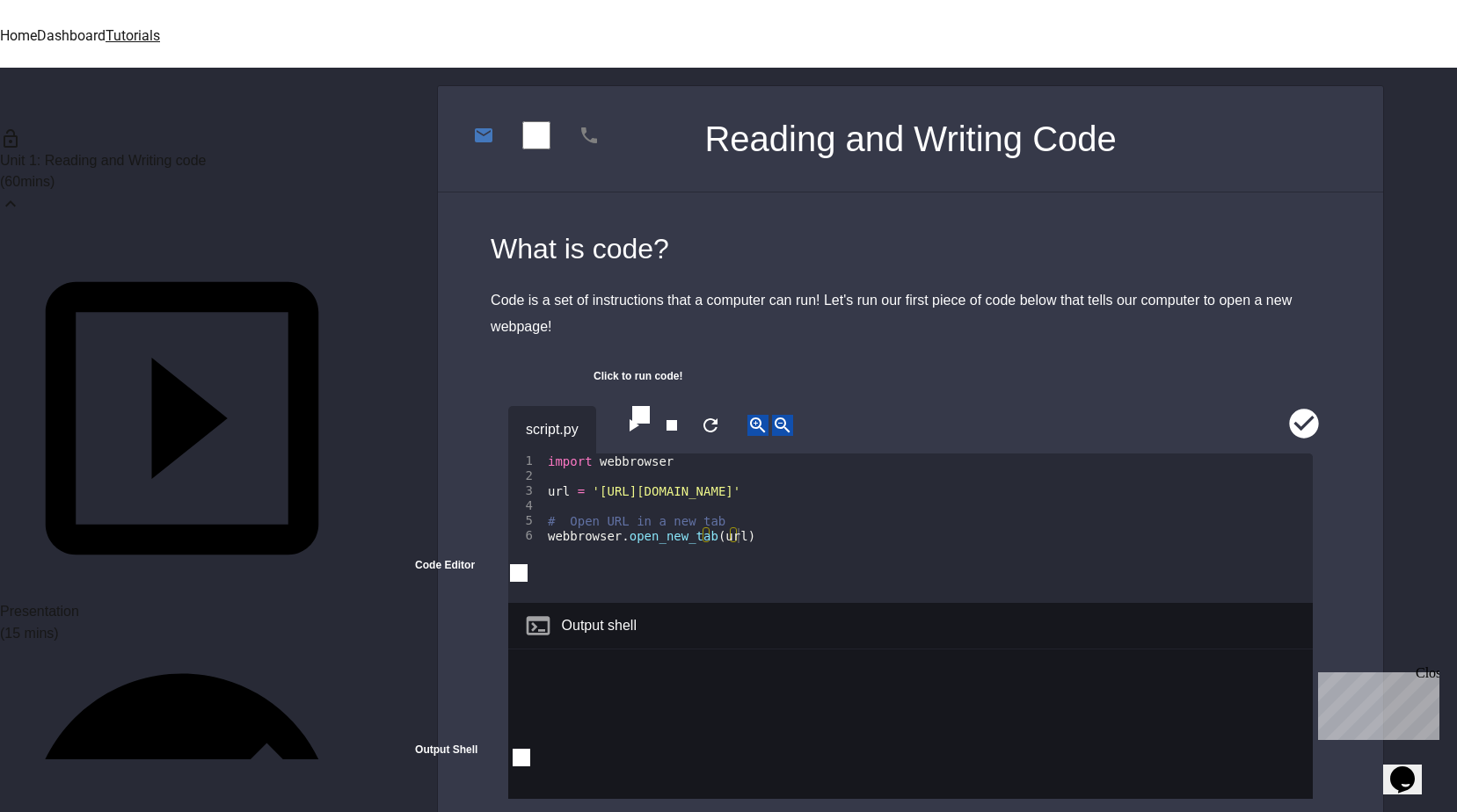
click at [112, 163] on span "Unit 1: Reading and Writing code" at bounding box center [103, 160] width 206 height 15
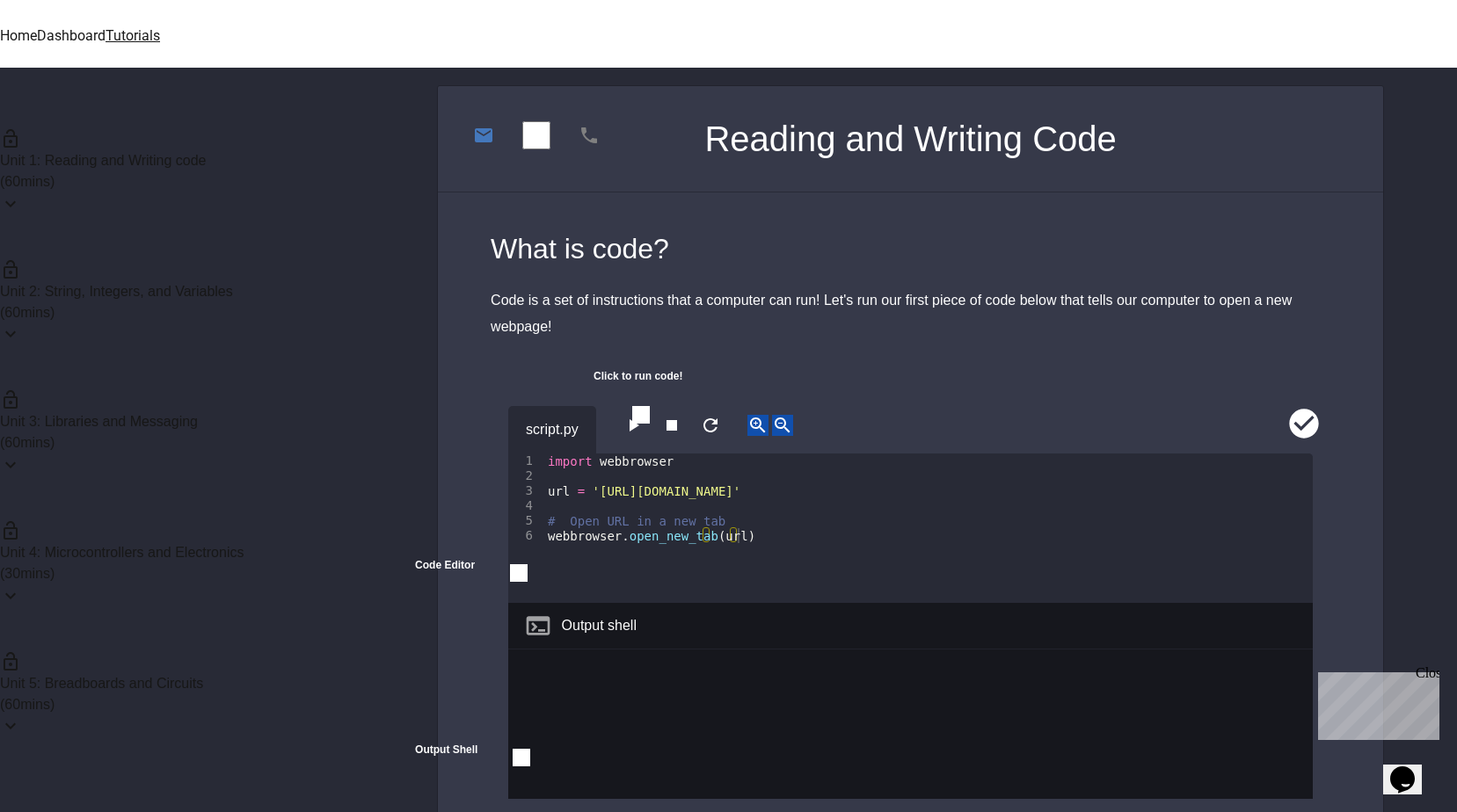
click at [172, 545] on span "Unit 4: Microcontrollers and Electronics" at bounding box center [122, 552] width 244 height 15
click at [168, 432] on div "( 60 mins)" at bounding box center [182, 442] width 364 height 21
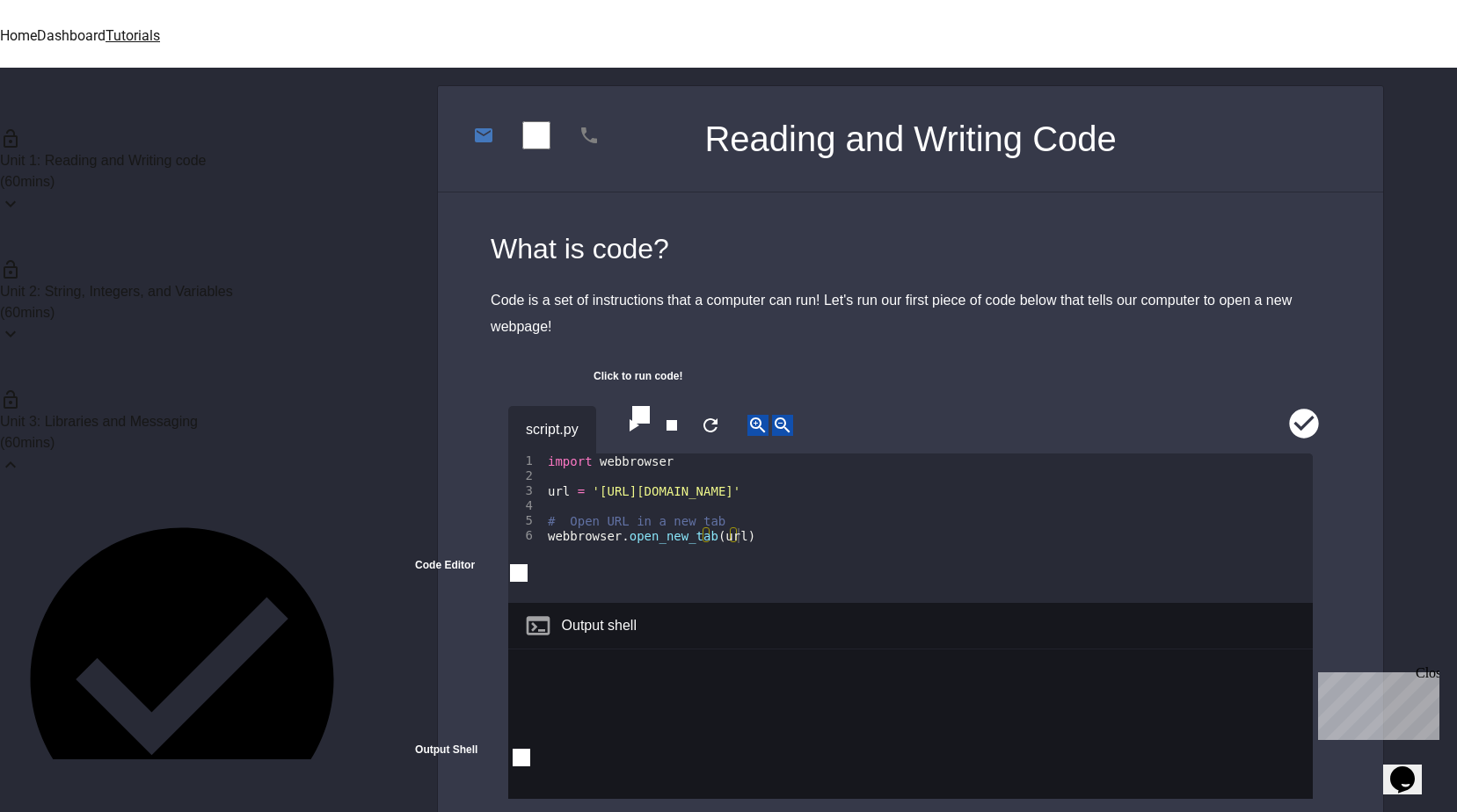
click at [168, 432] on div "( 60 mins)" at bounding box center [182, 442] width 364 height 21
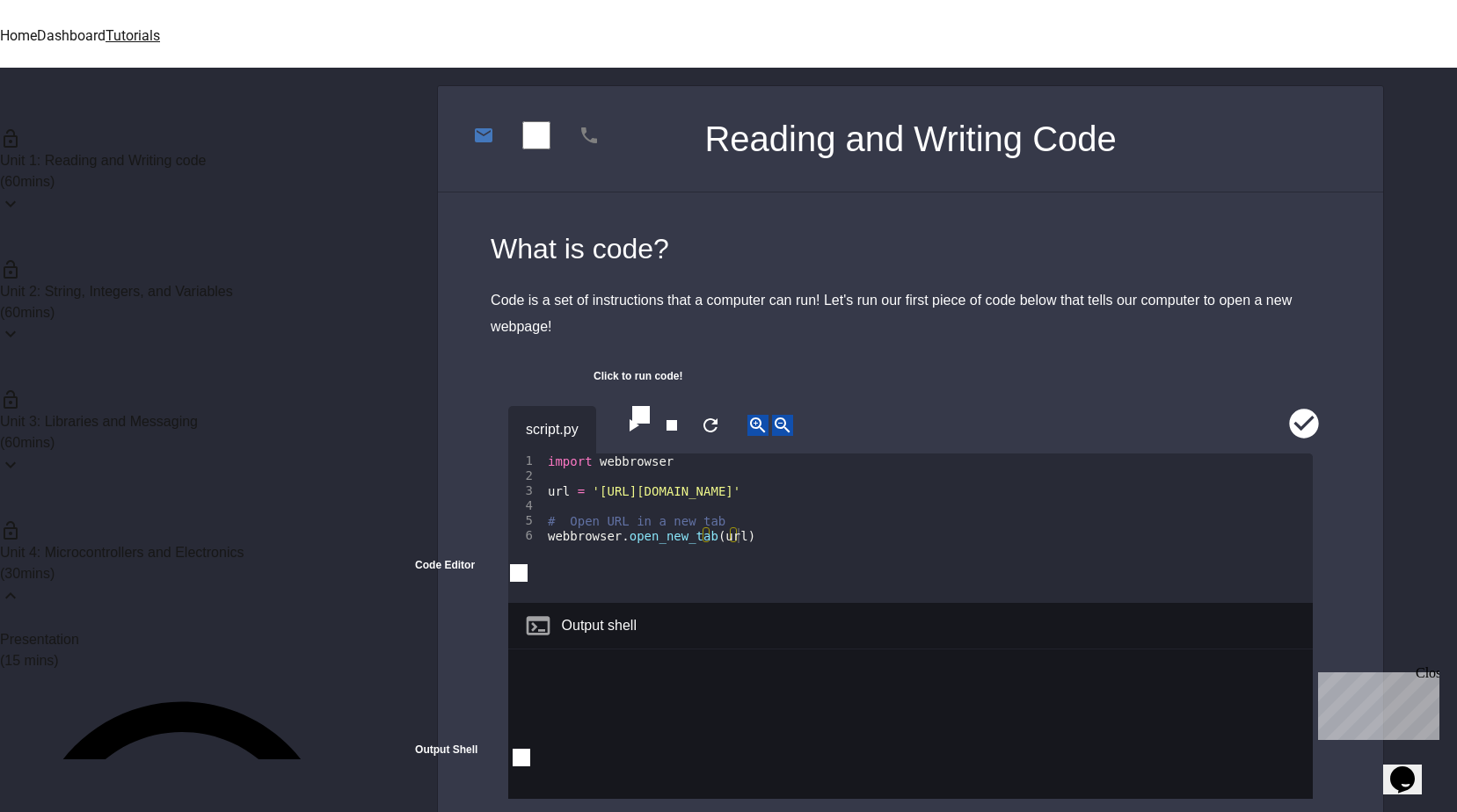
click at [59, 653] on span "(15 mins)" at bounding box center [29, 660] width 59 height 15
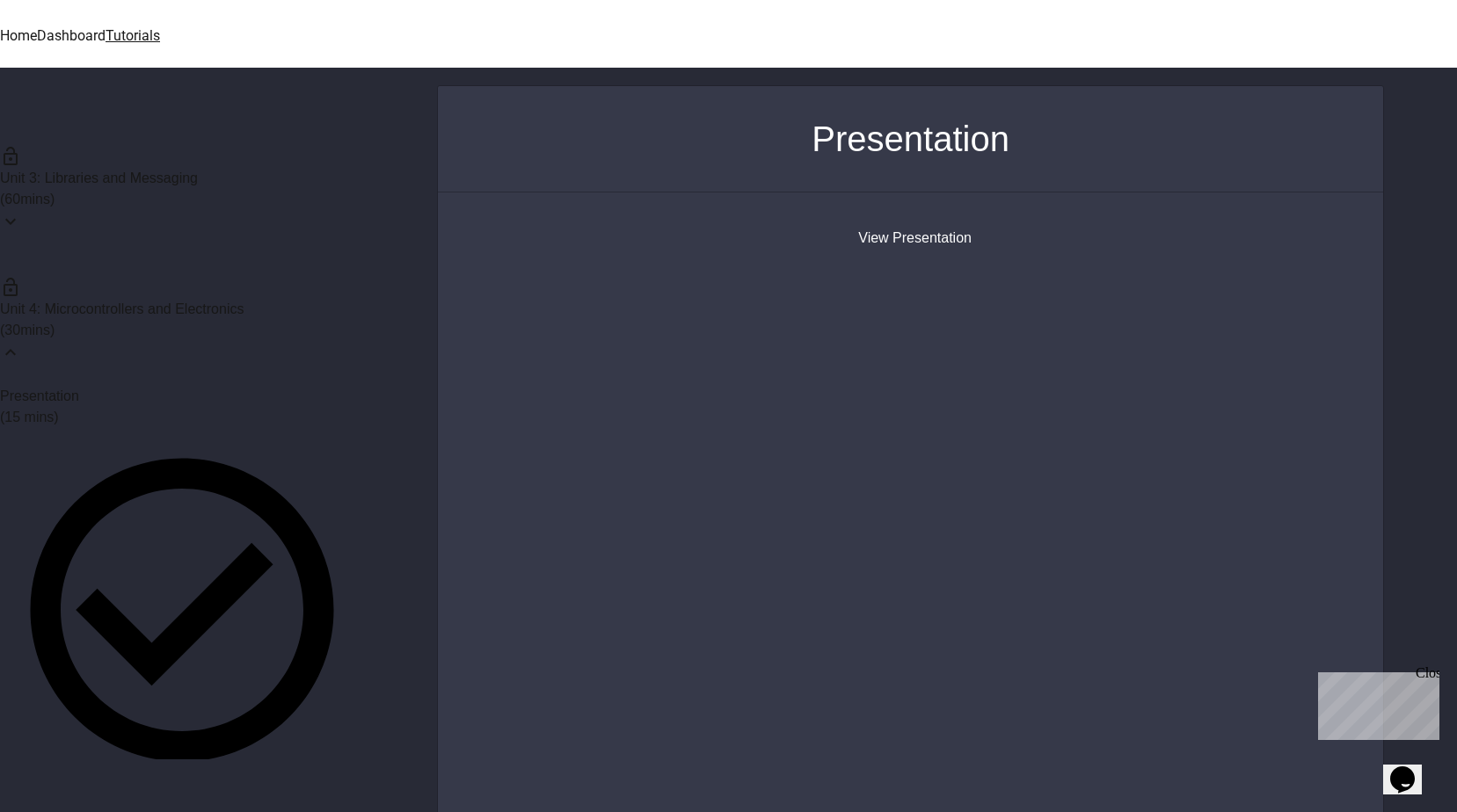
scroll to position [264, 0]
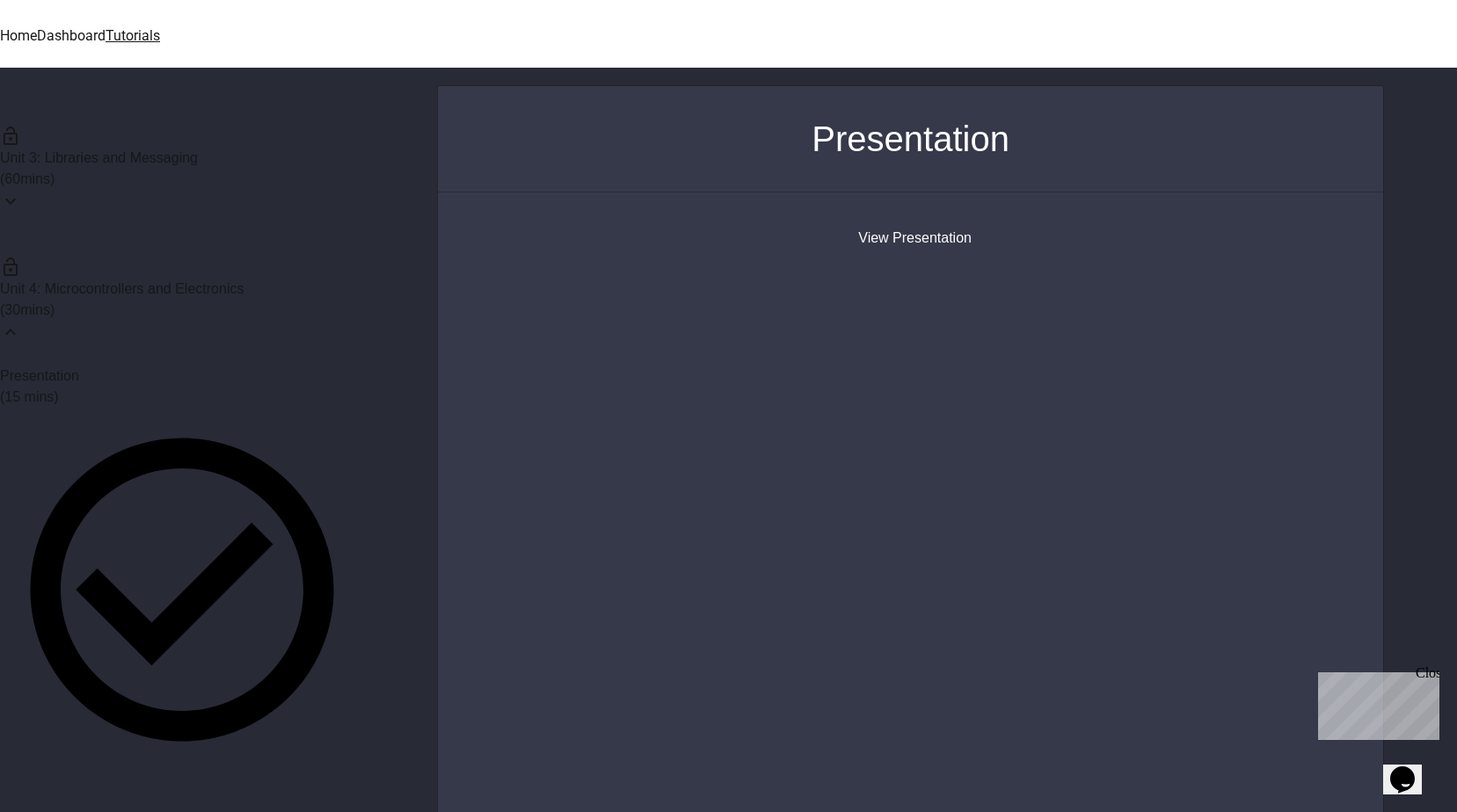
click at [195, 407] on link "Python + Microcontrollers" at bounding box center [182, 600] width 364 height 386
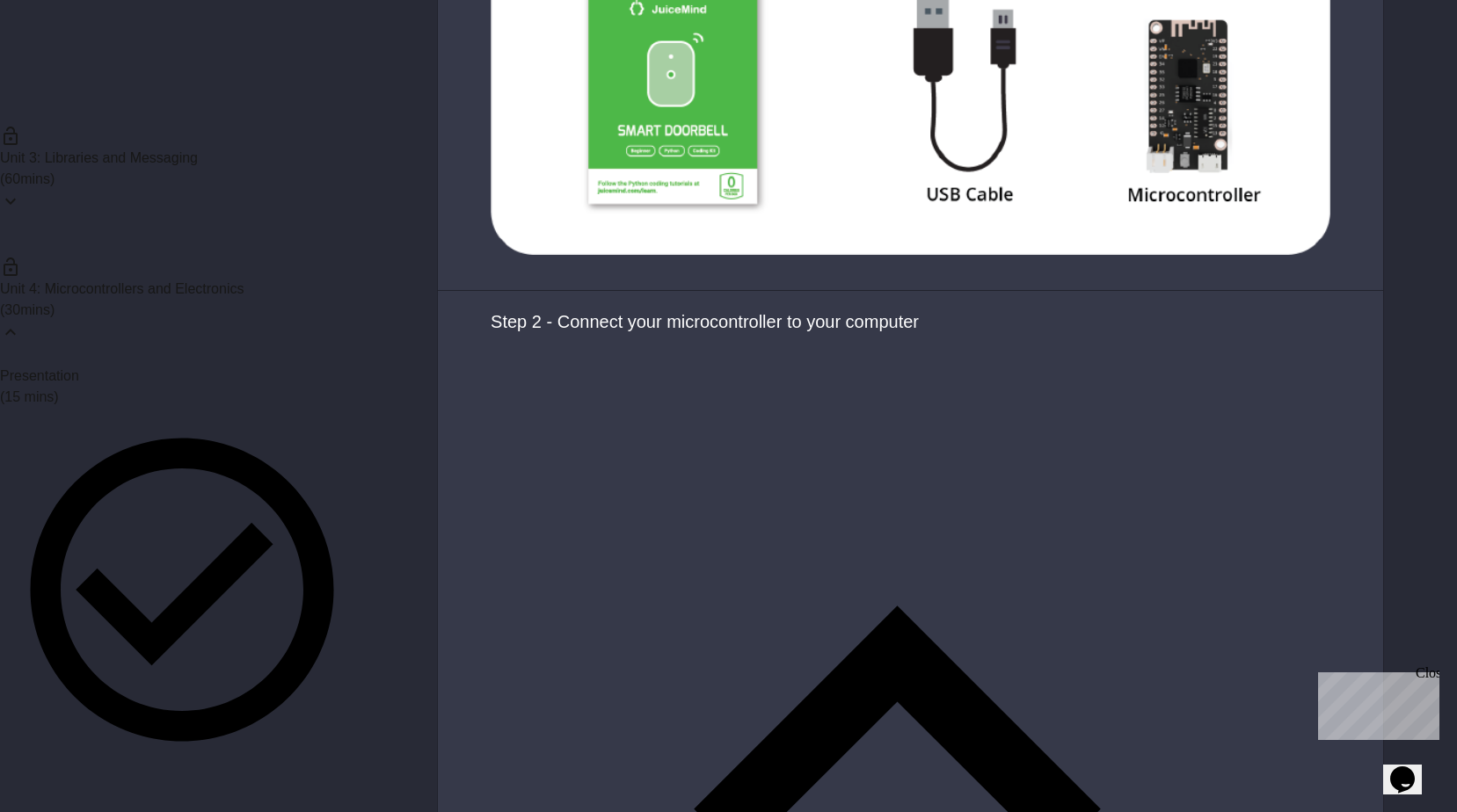
scroll to position [2109, 0]
